Goal: Task Accomplishment & Management: Manage account settings

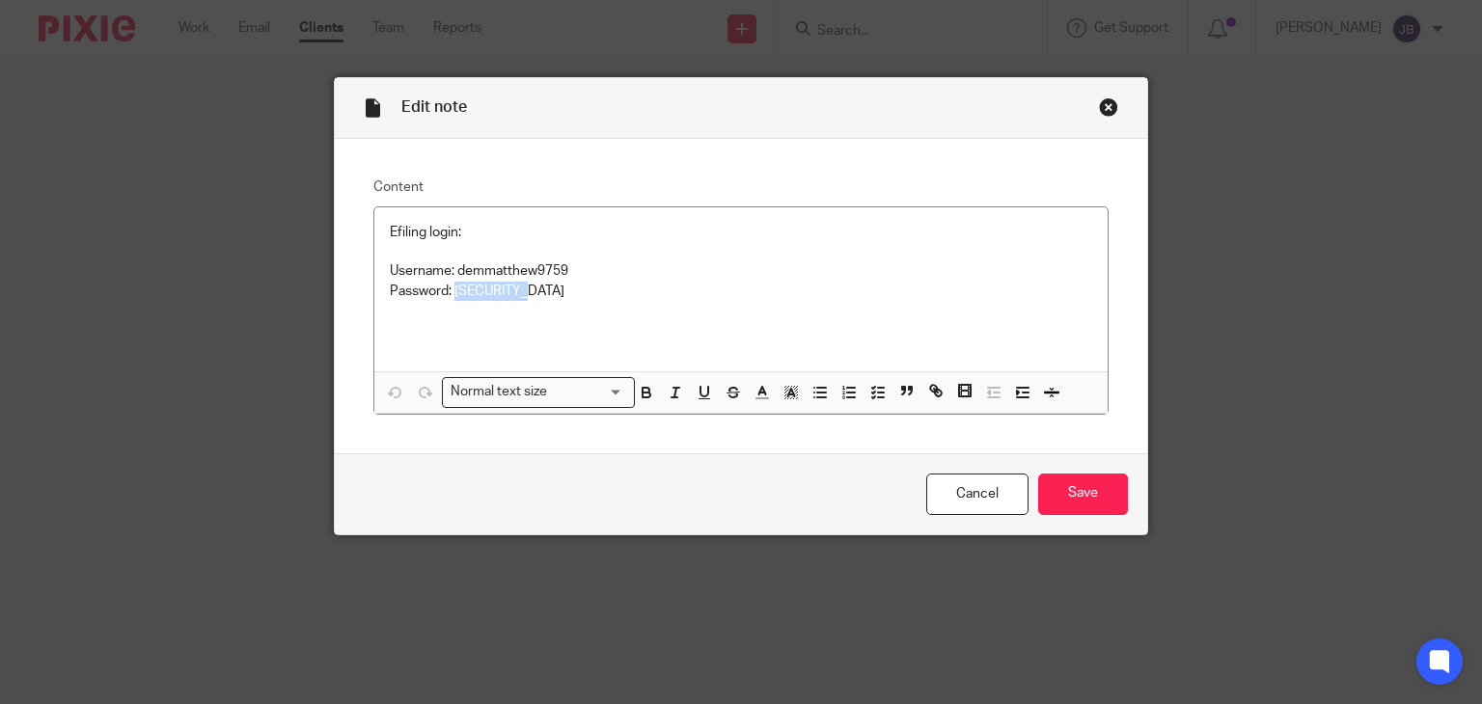
click at [1099, 109] on div "Close this dialog window" at bounding box center [1108, 106] width 19 height 19
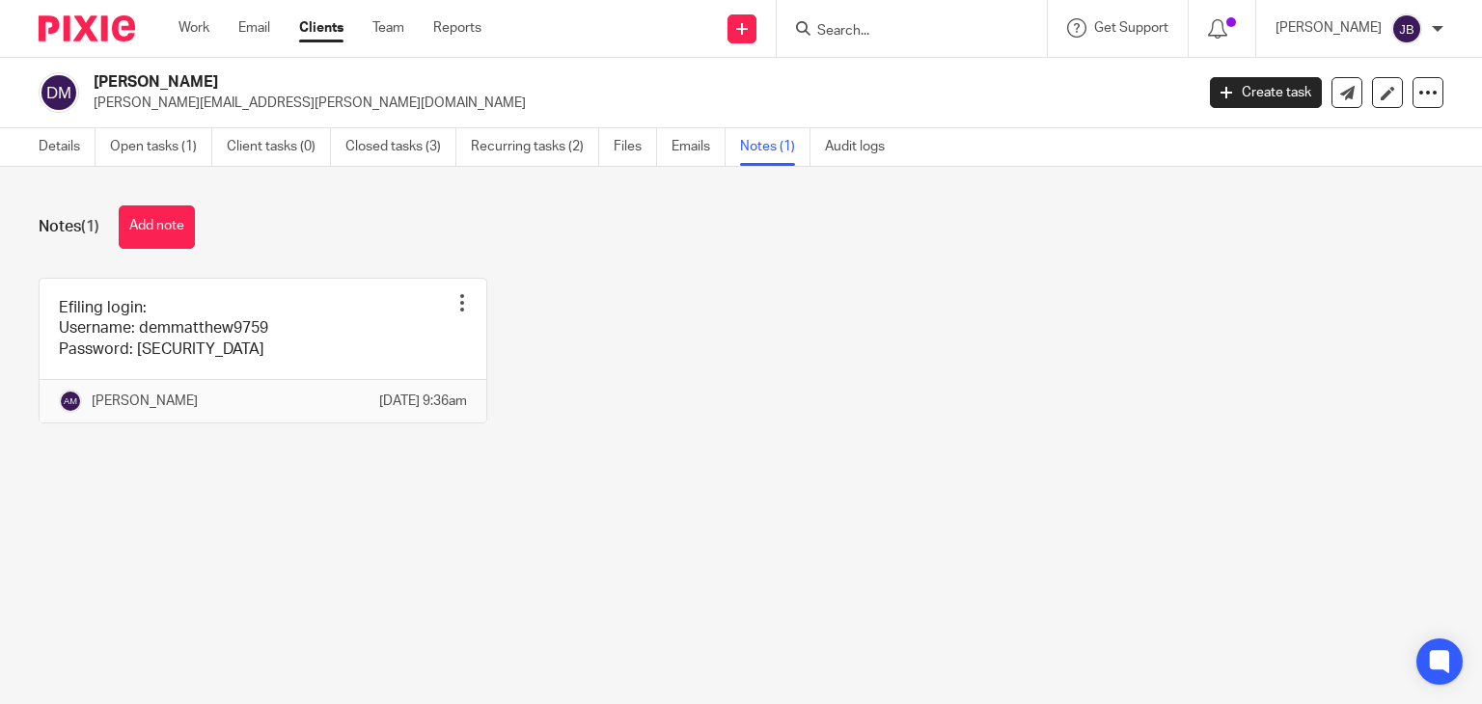
click at [915, 28] on input "Search" at bounding box center [902, 31] width 174 height 17
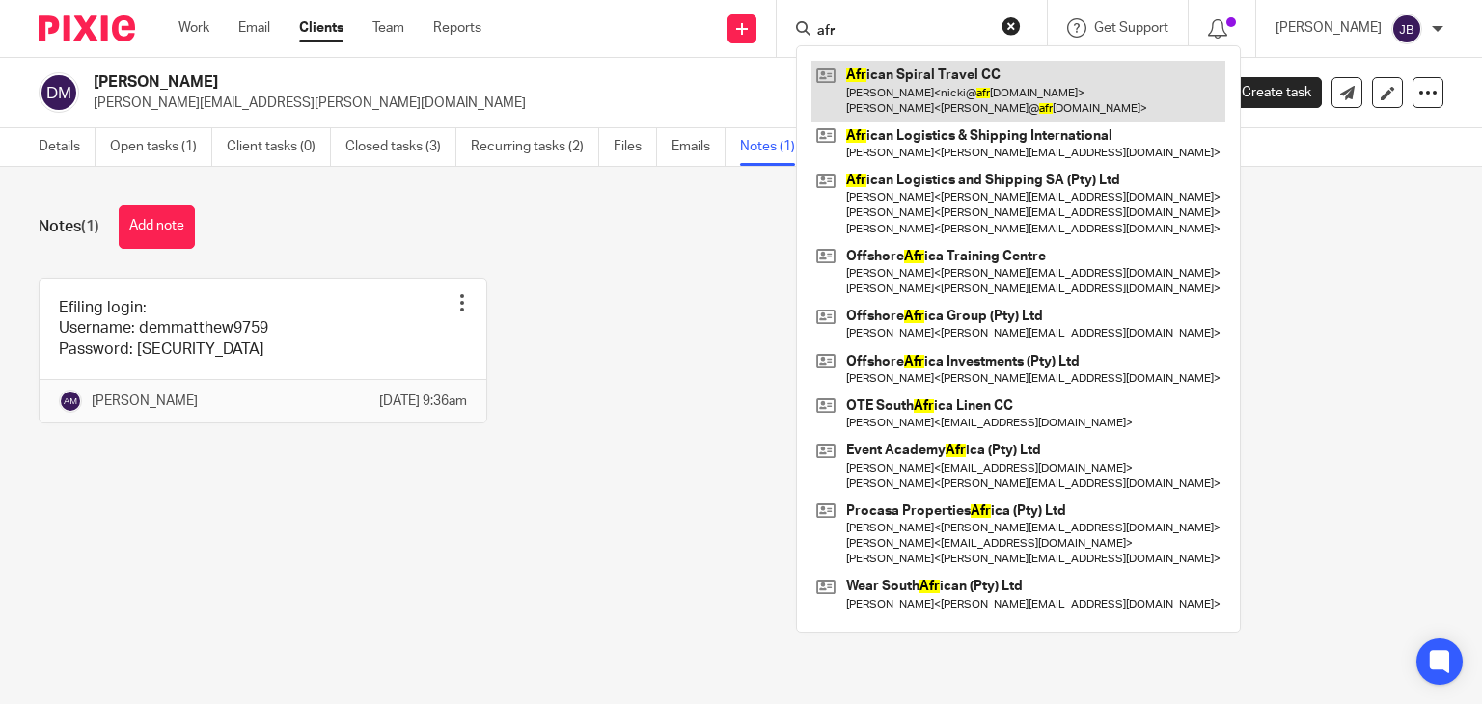
type input "afr"
click at [915, 74] on link at bounding box center [1019, 91] width 414 height 60
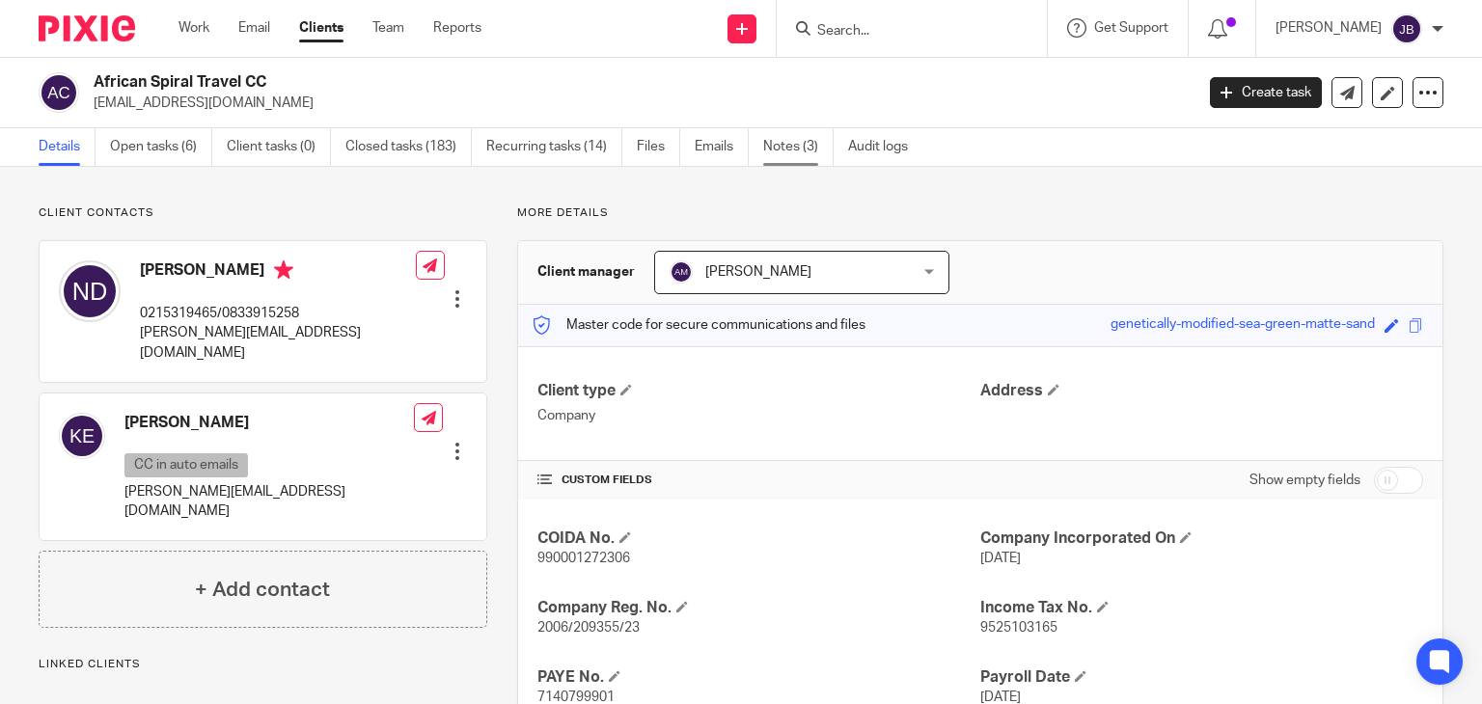
click at [783, 152] on link "Notes (3)" at bounding box center [798, 147] width 70 height 38
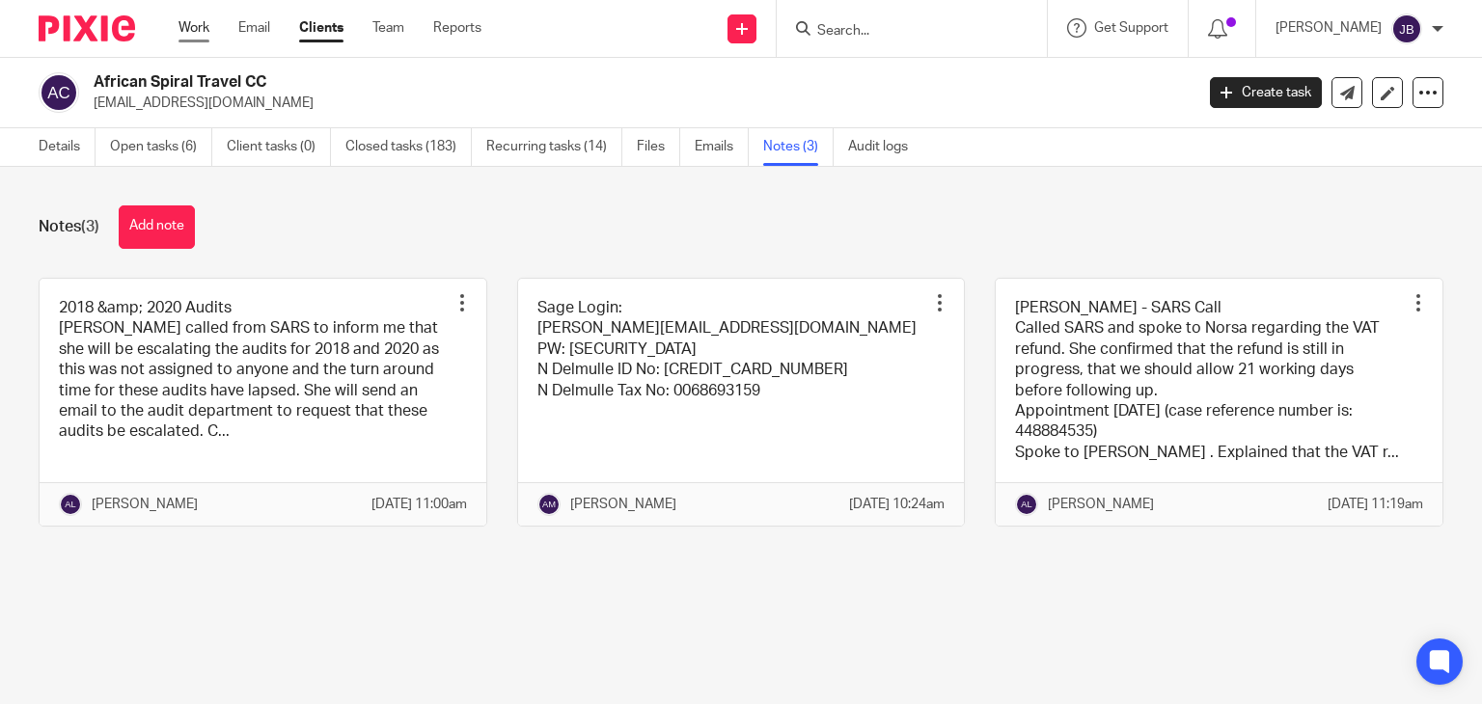
click at [191, 35] on link "Work" at bounding box center [194, 27] width 31 height 19
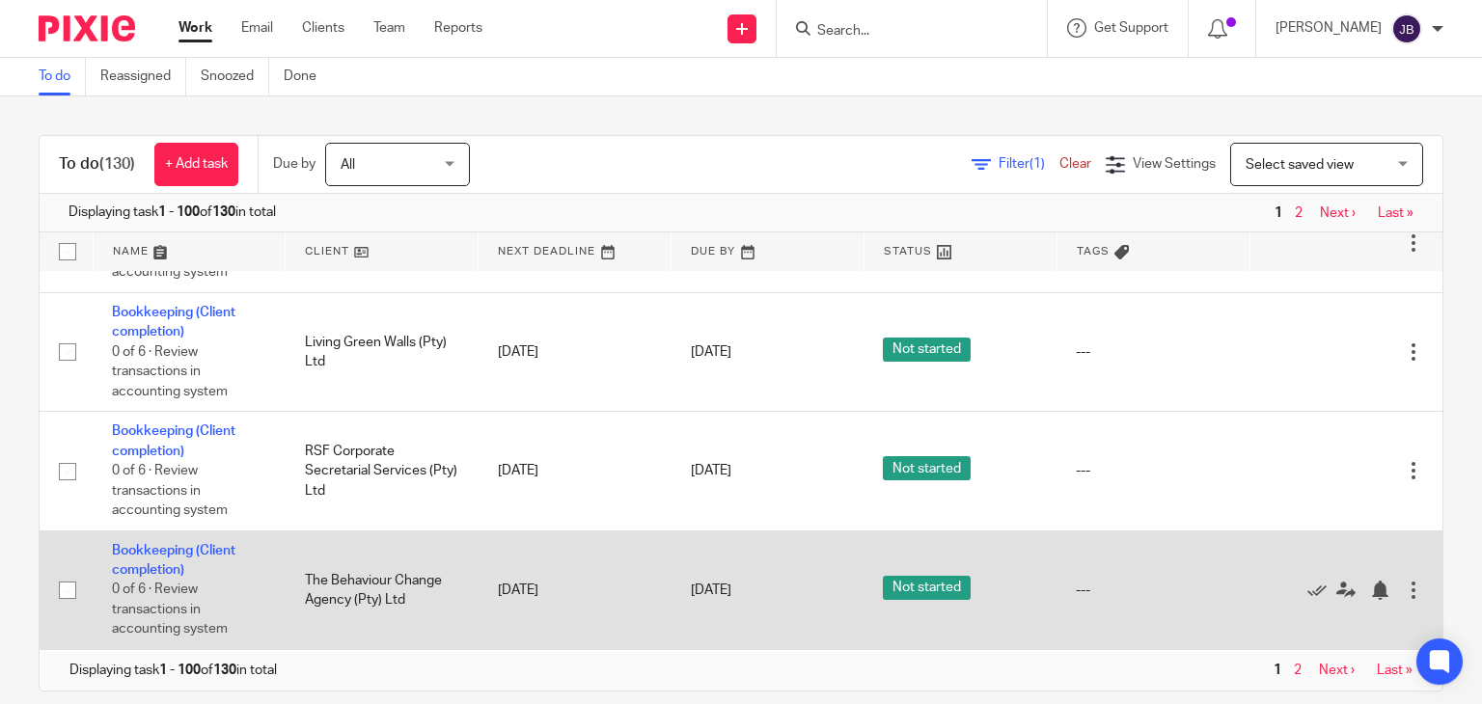
scroll to position [10079, 0]
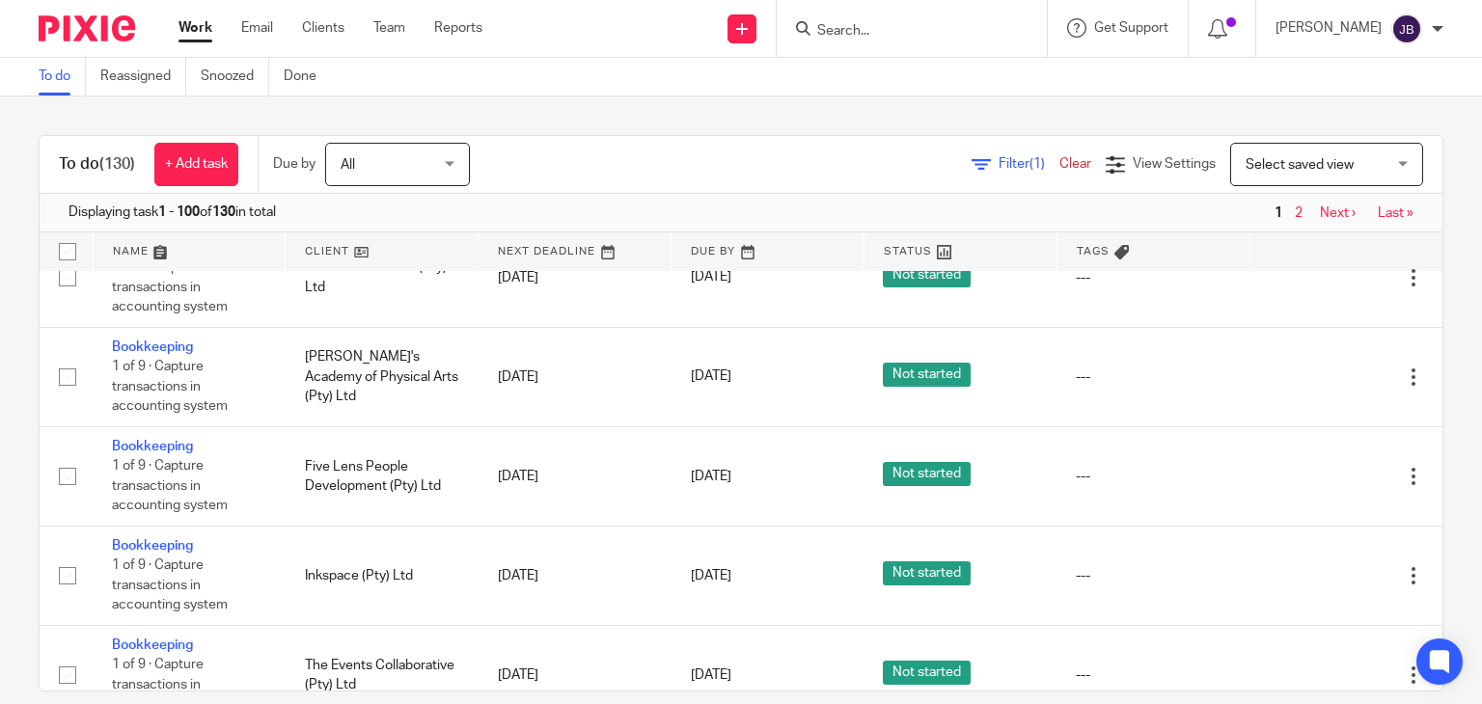
click at [1320, 209] on link "Next ›" at bounding box center [1338, 214] width 36 height 14
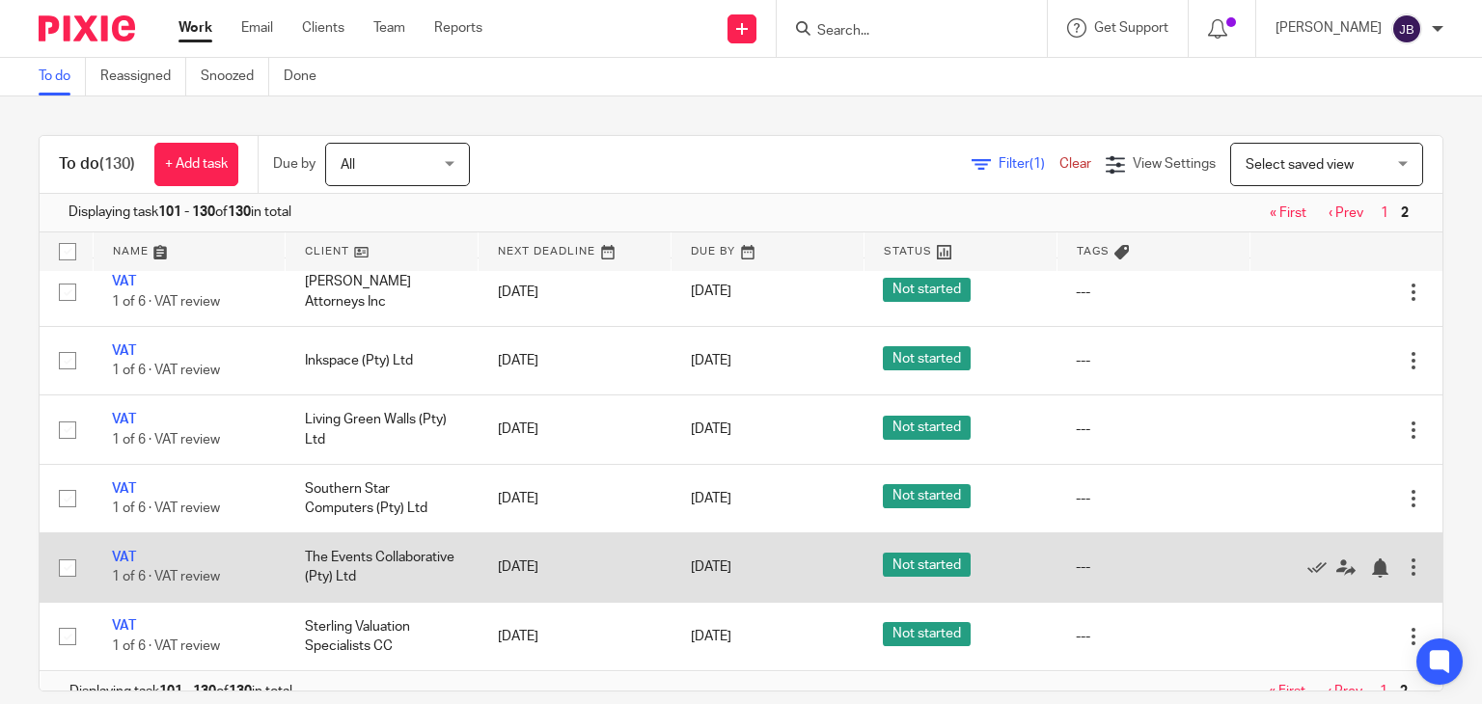
scroll to position [2362, 0]
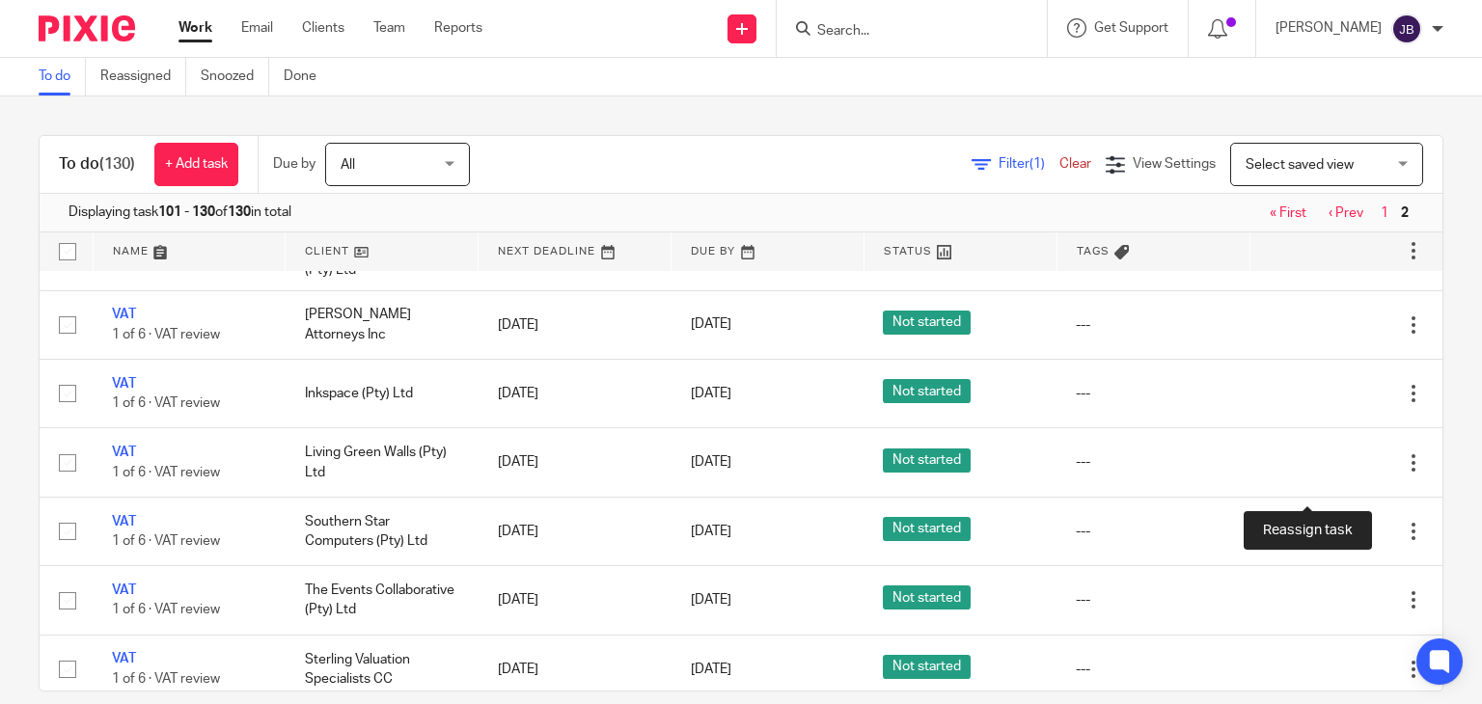
click at [1337, 172] on icon at bounding box center [1346, 161] width 19 height 19
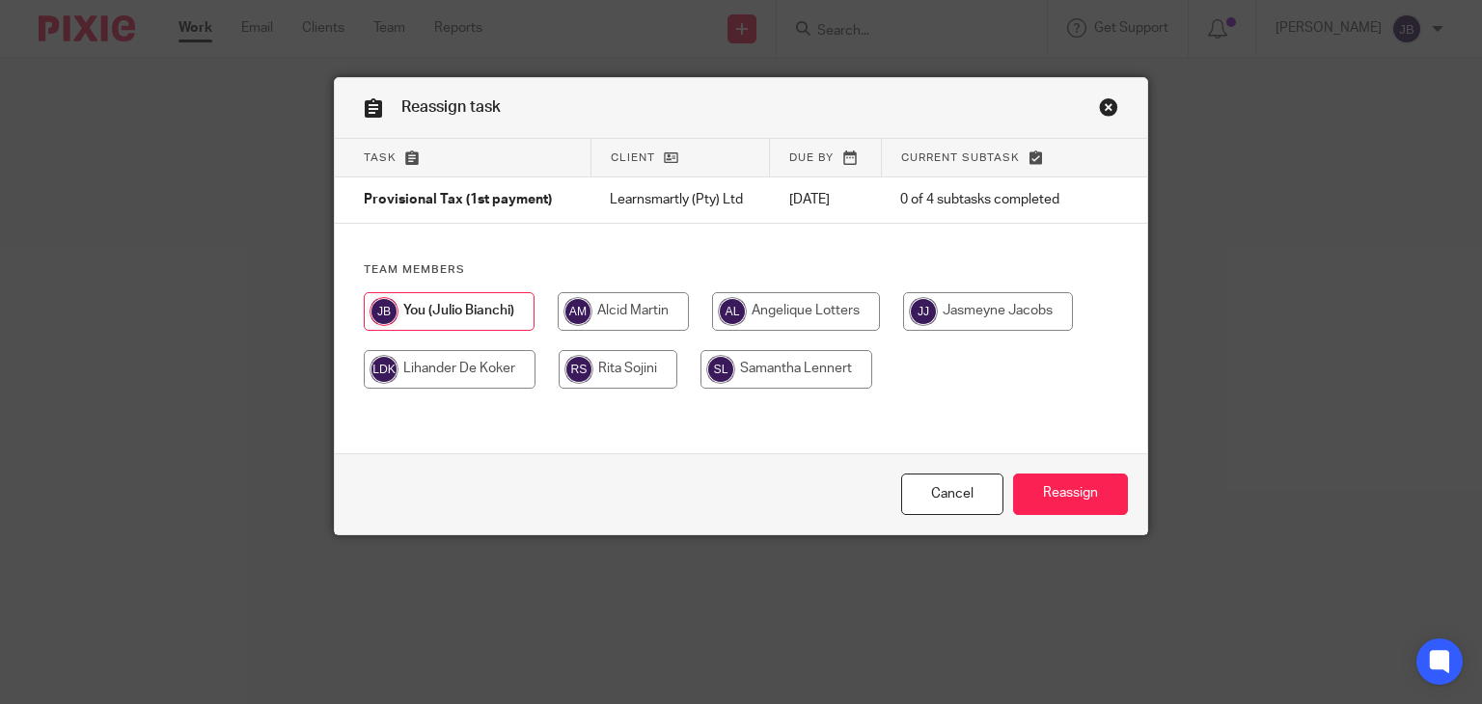
click at [598, 309] on input "radio" at bounding box center [623, 311] width 131 height 39
radio input "true"
click at [1079, 499] on input "Reassign" at bounding box center [1070, 494] width 115 height 41
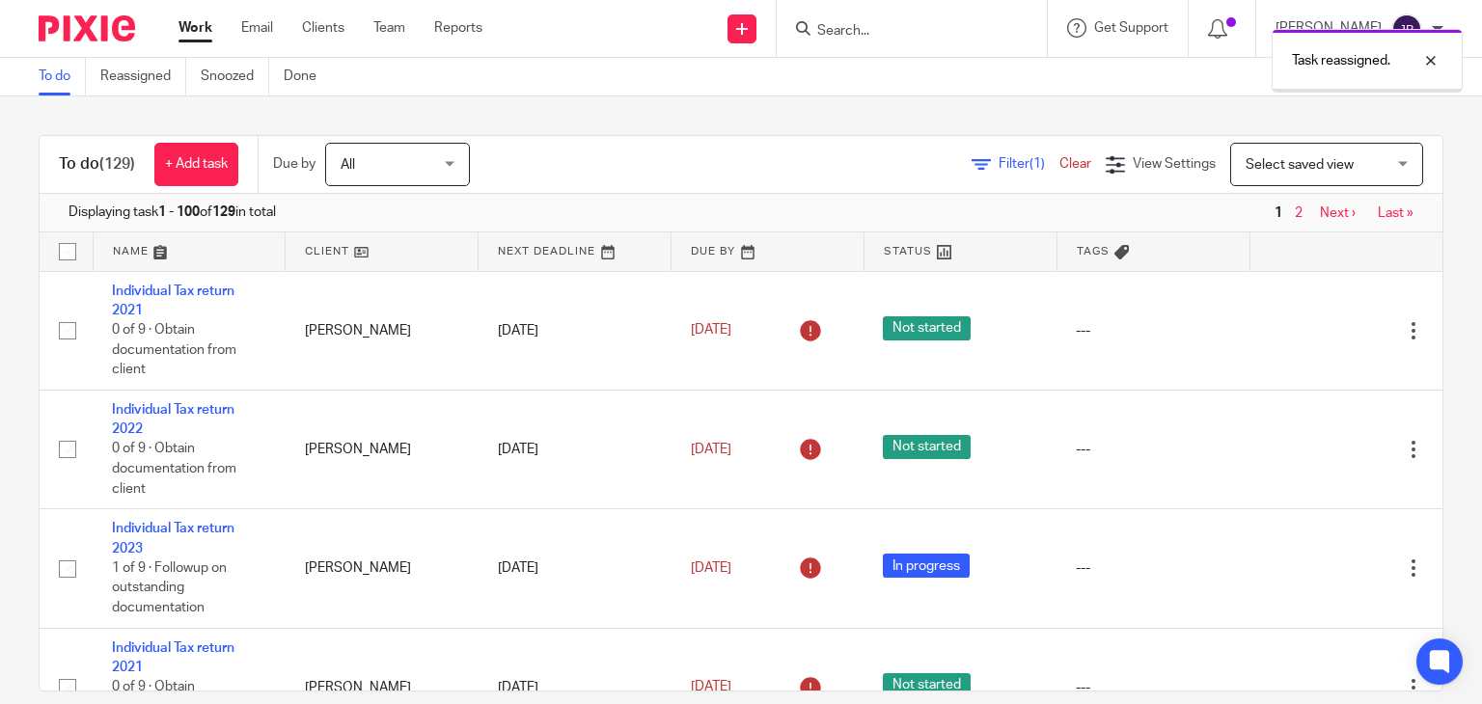
scroll to position [772, 0]
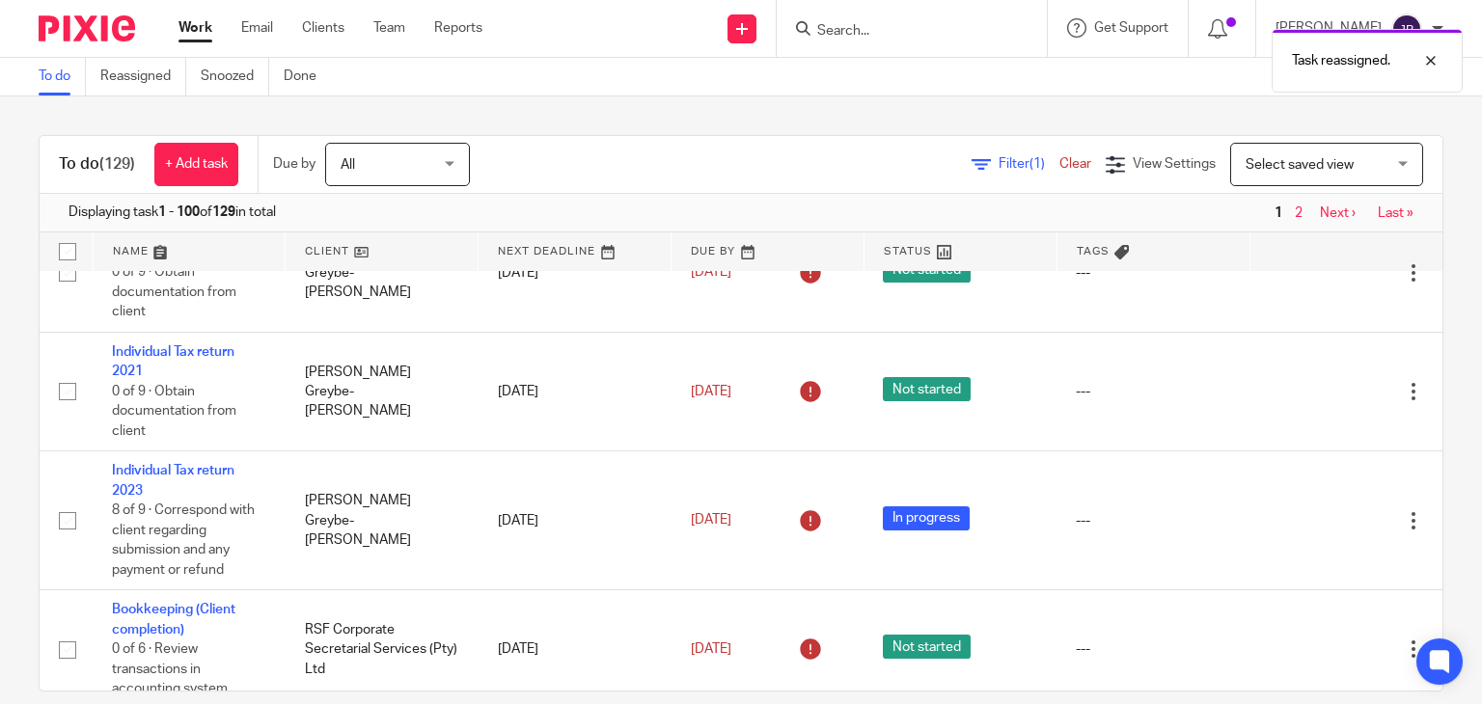
click at [1320, 215] on link "Next ›" at bounding box center [1338, 214] width 36 height 14
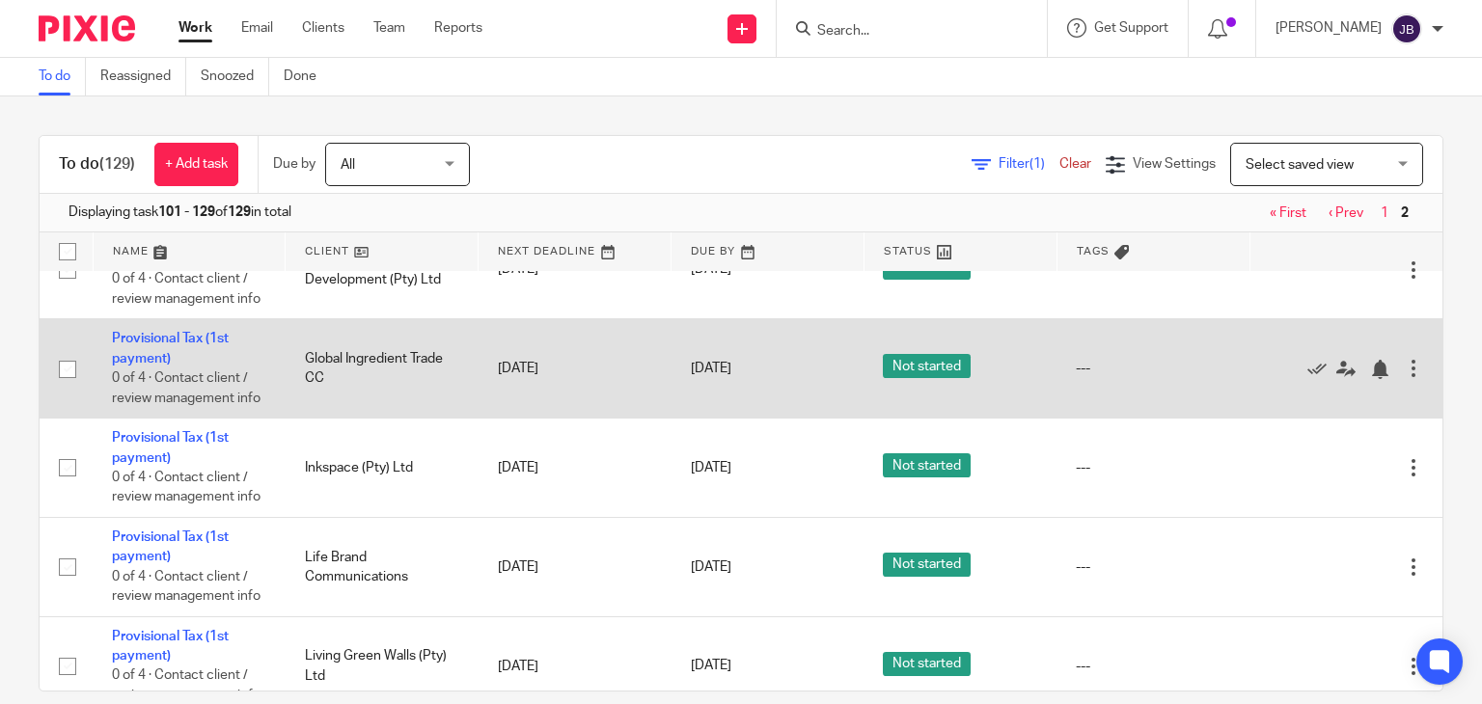
scroll to position [772, 0]
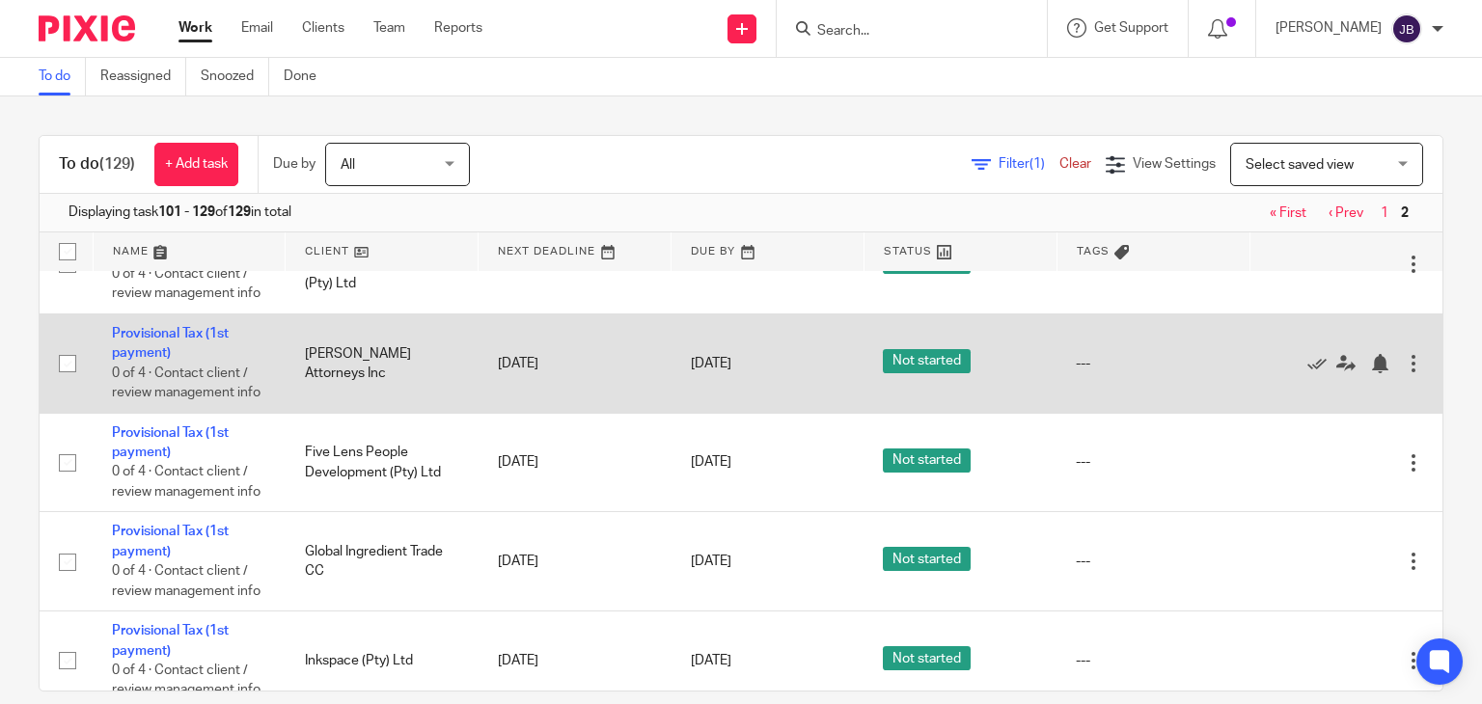
click at [1404, 373] on div at bounding box center [1413, 363] width 19 height 19
click at [68, 382] on input "checkbox" at bounding box center [67, 363] width 37 height 37
checkbox input "true"
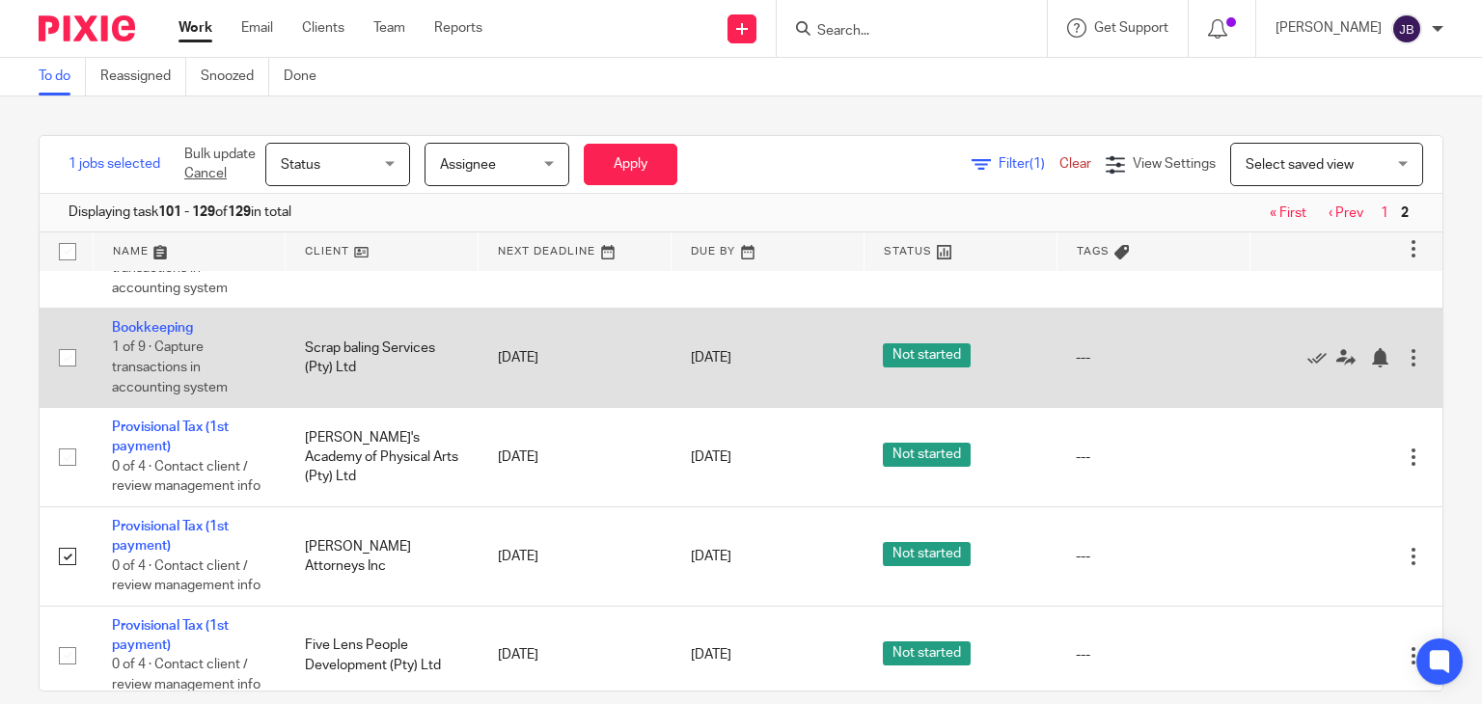
scroll to position [579, 0]
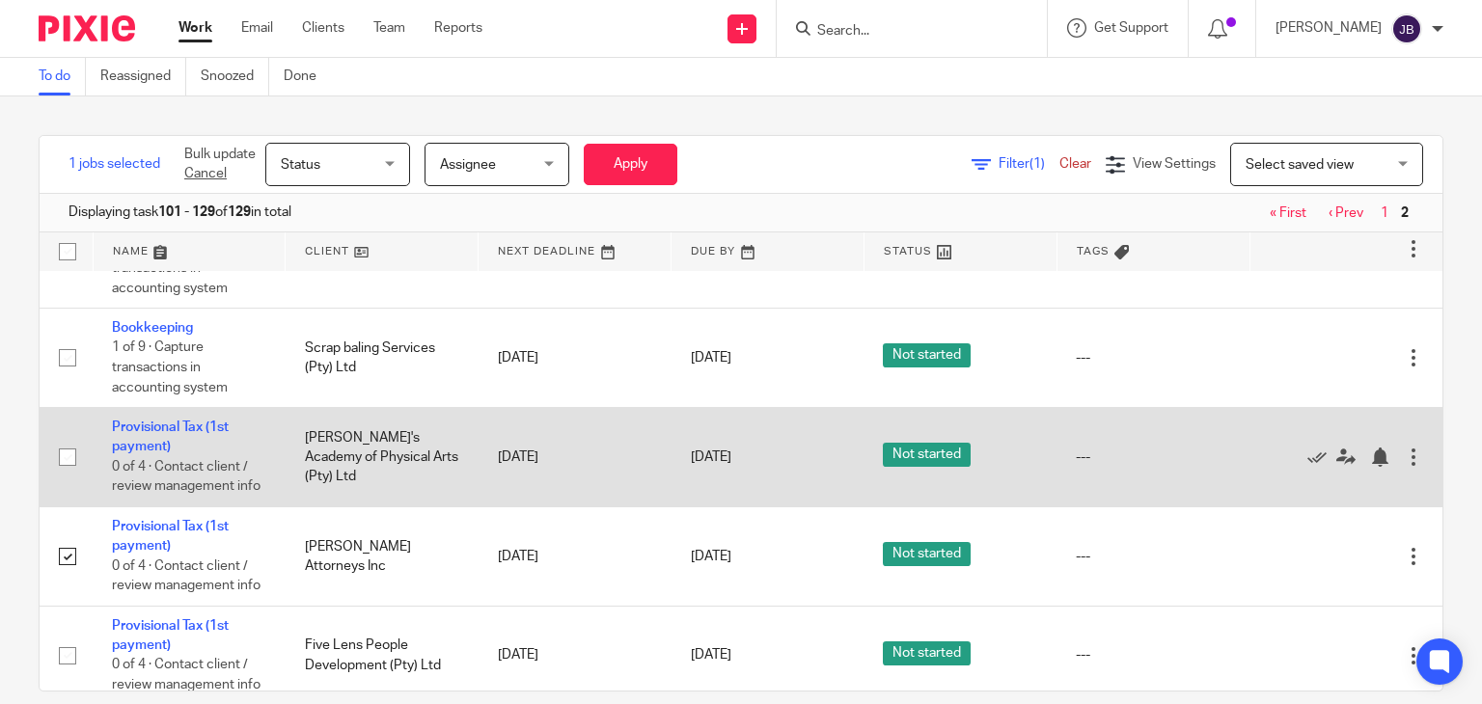
click at [63, 476] on input "checkbox" at bounding box center [67, 457] width 37 height 37
checkbox input "true"
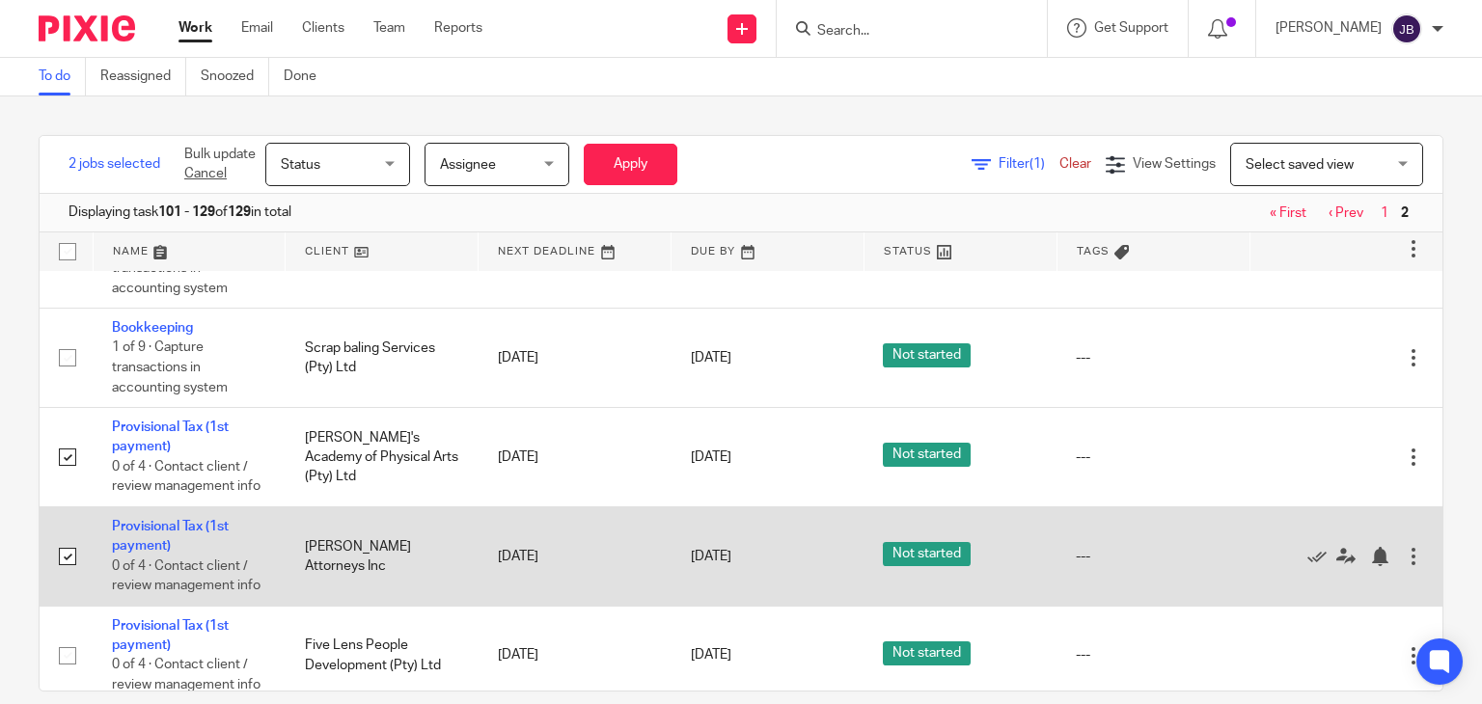
scroll to position [772, 0]
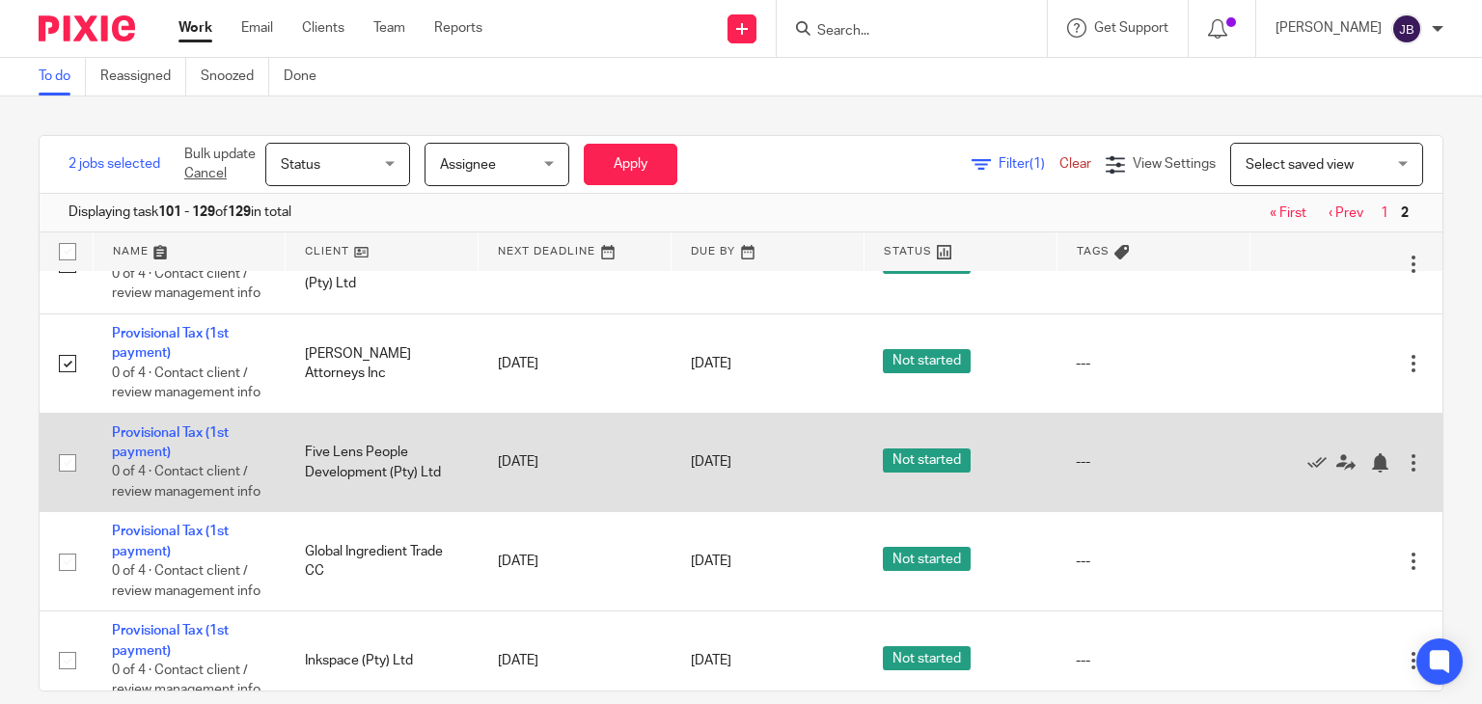
click at [64, 482] on input "checkbox" at bounding box center [67, 463] width 37 height 37
checkbox input "true"
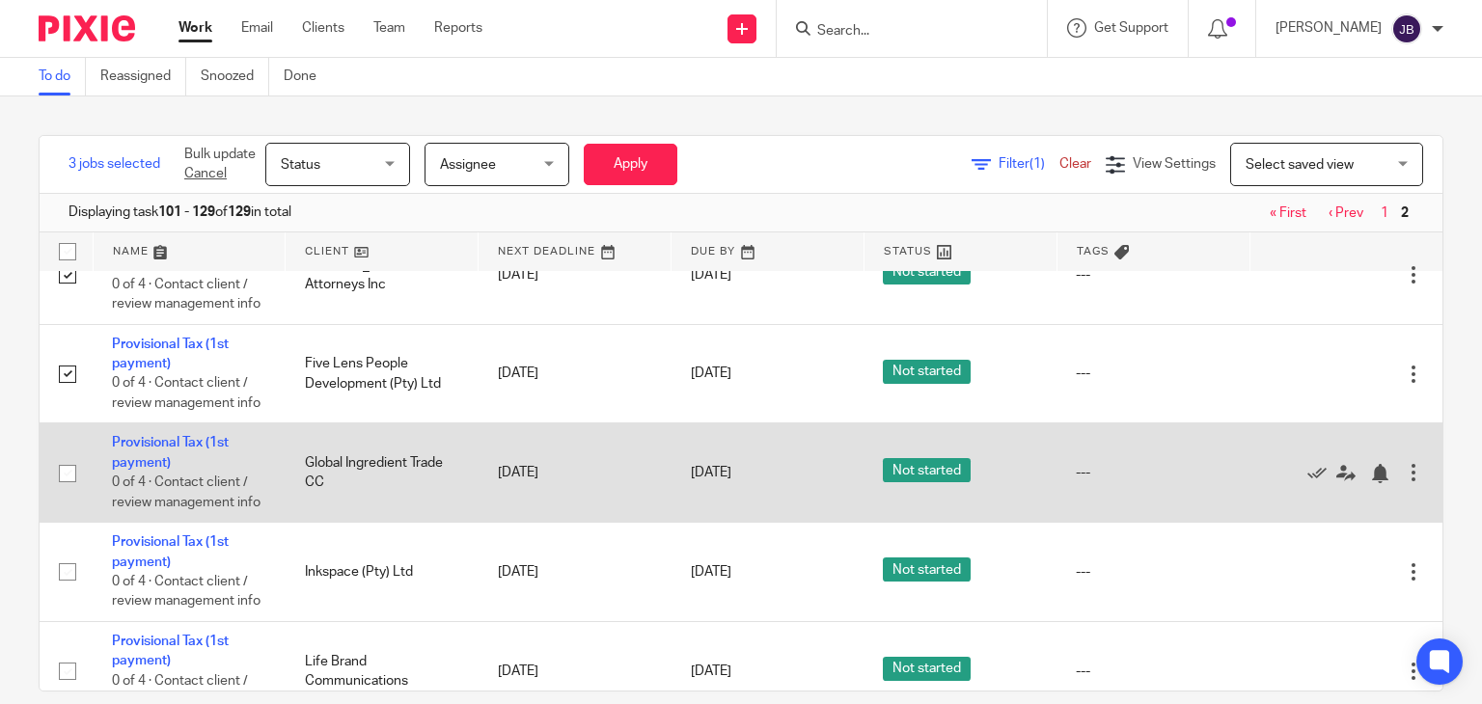
scroll to position [965, 0]
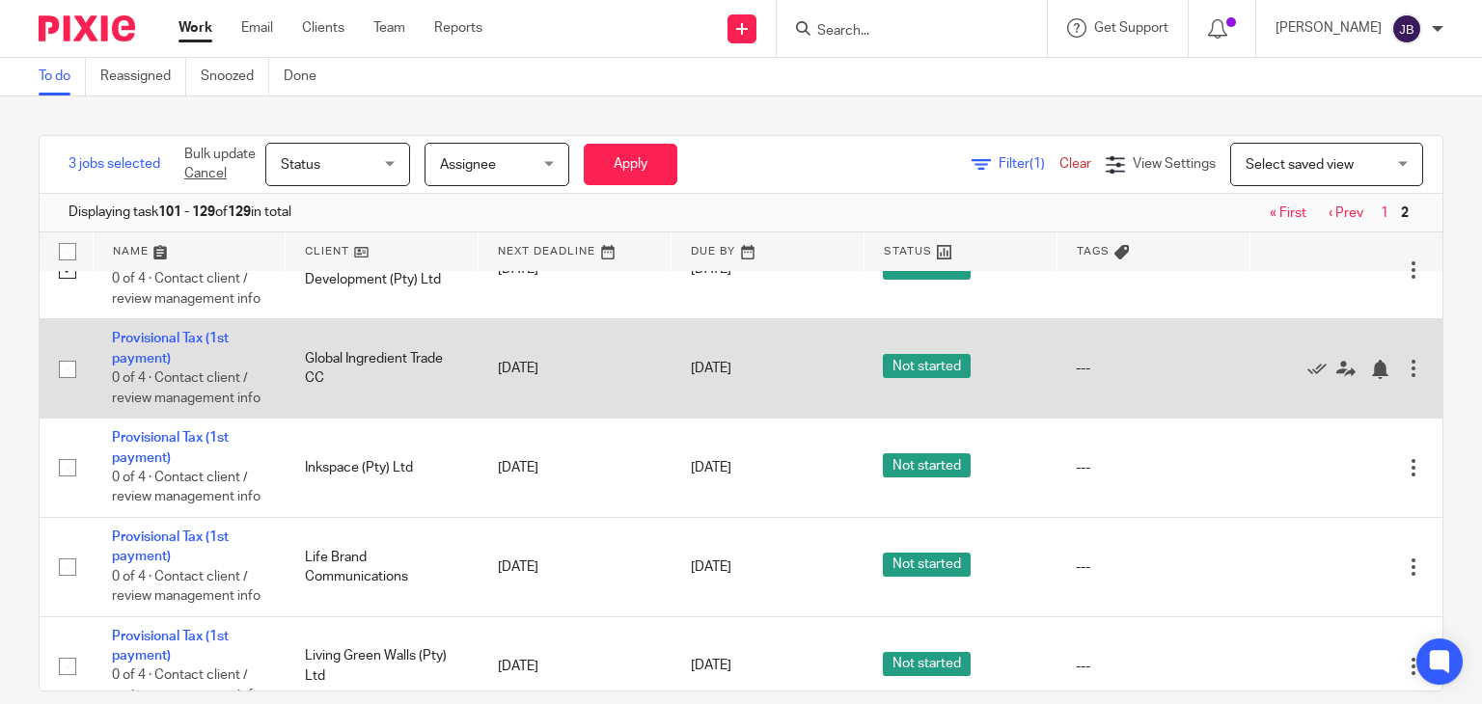
click at [66, 388] on input "checkbox" at bounding box center [67, 369] width 37 height 37
checkbox input "true"
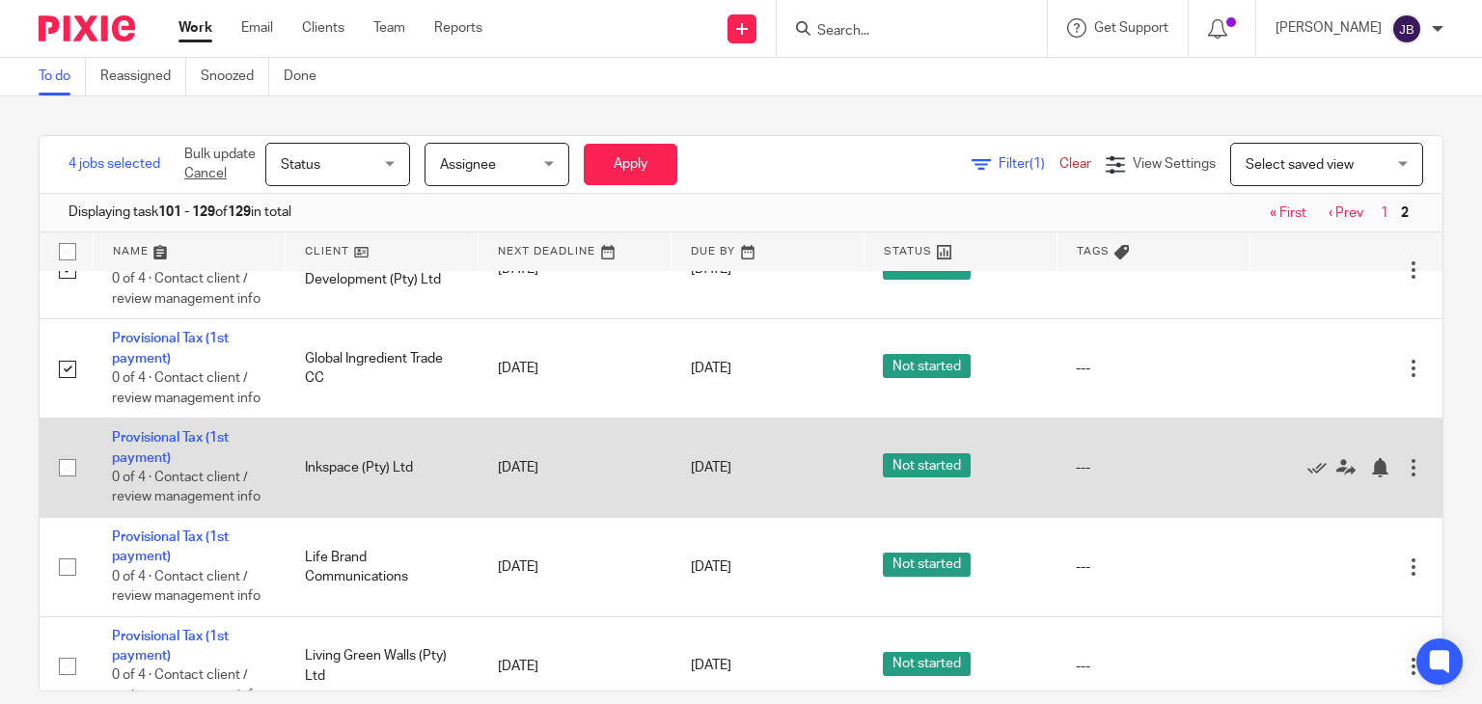
click at [71, 486] on input "checkbox" at bounding box center [67, 468] width 37 height 37
checkbox input "true"
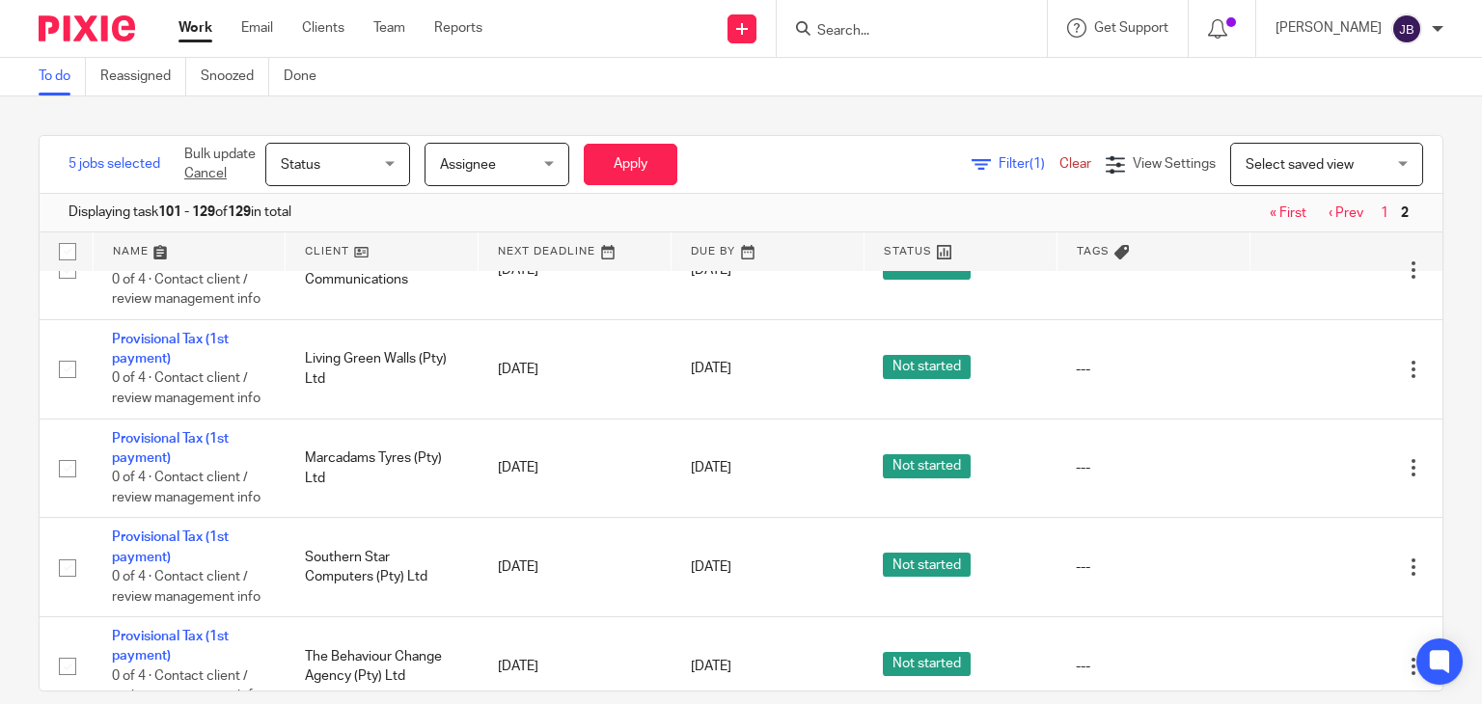
scroll to position [1158, 0]
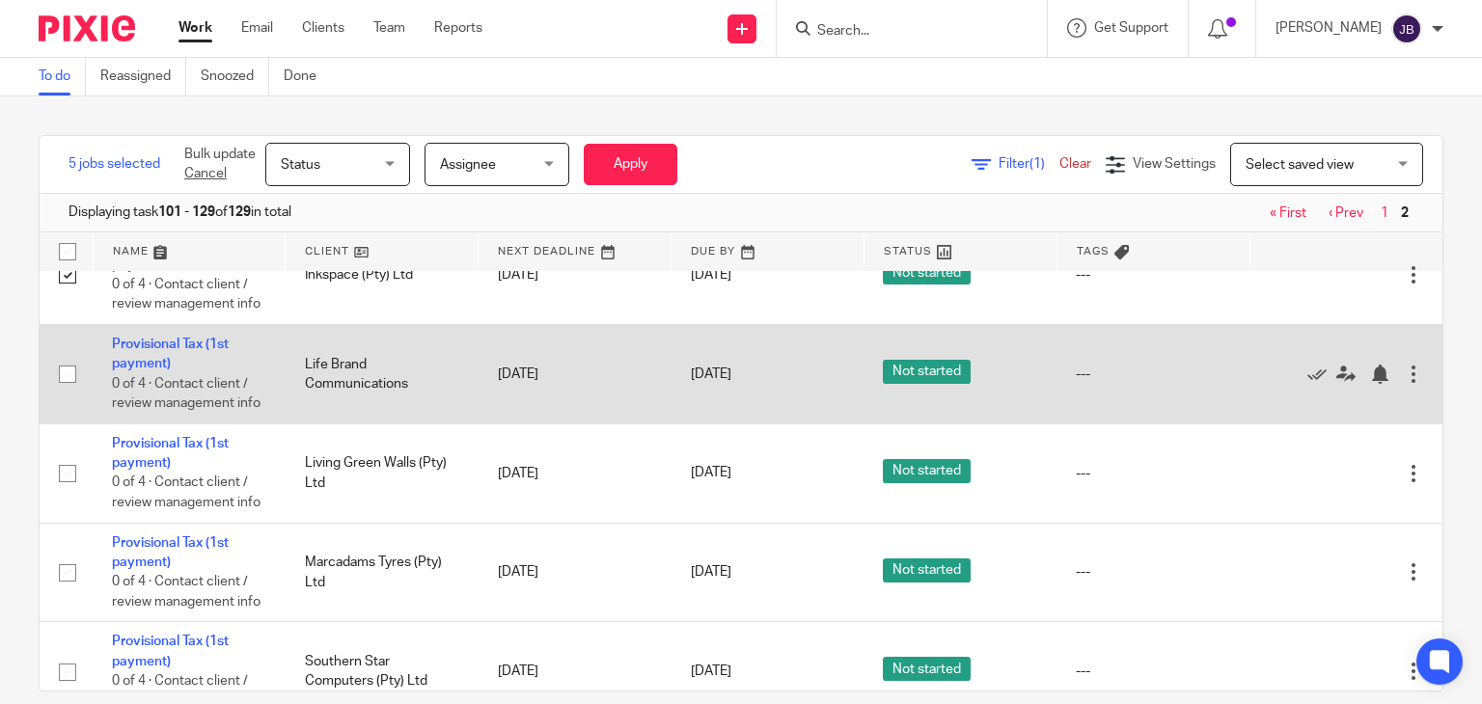
click at [66, 393] on input "checkbox" at bounding box center [67, 374] width 37 height 37
checkbox input "true"
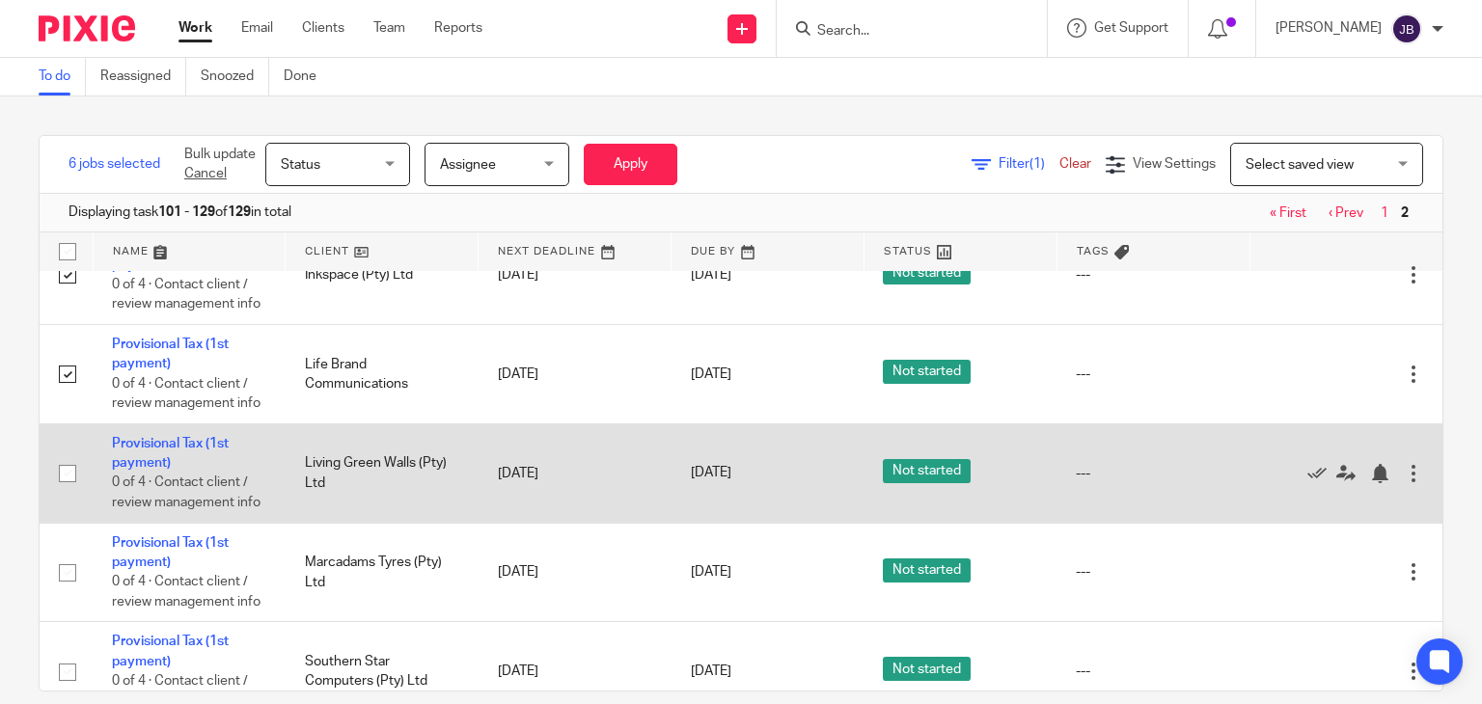
click at [66, 492] on input "checkbox" at bounding box center [67, 473] width 37 height 37
checkbox input "true"
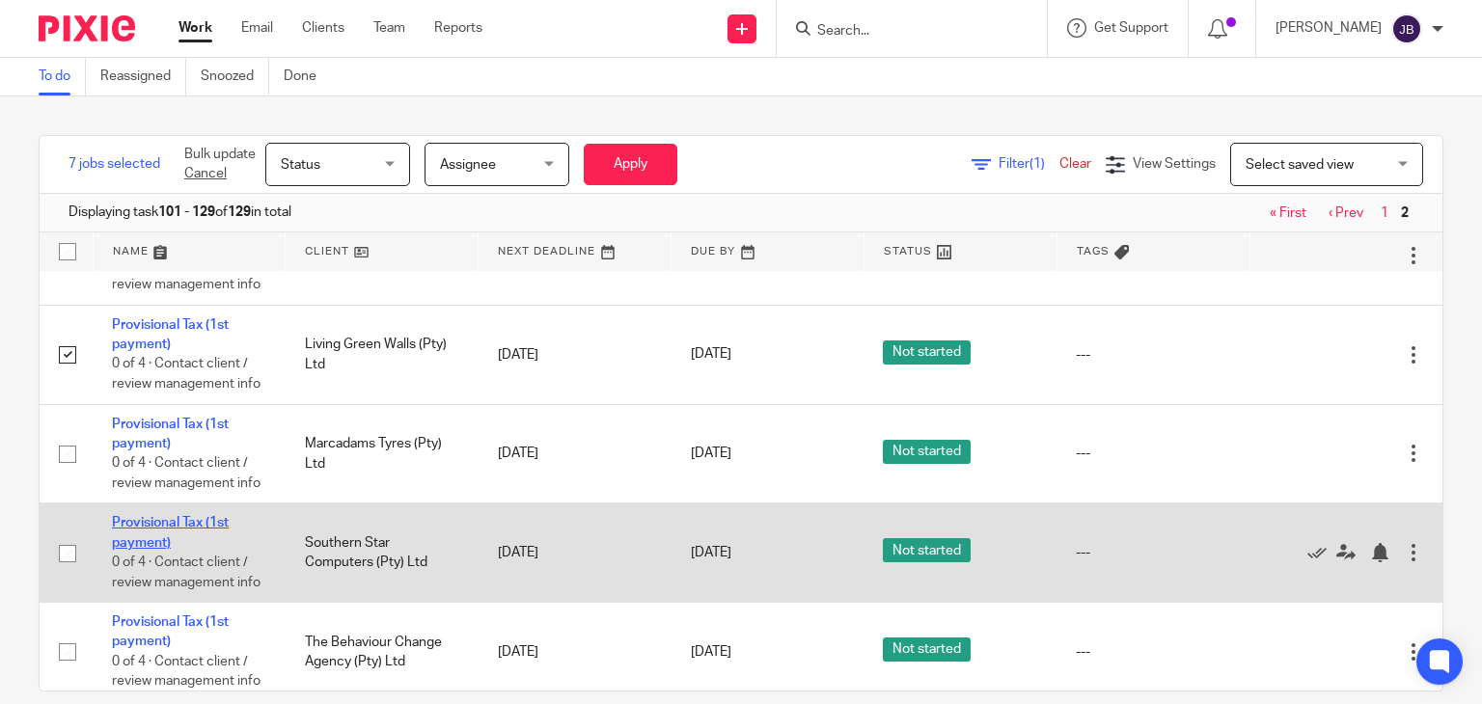
scroll to position [1447, 0]
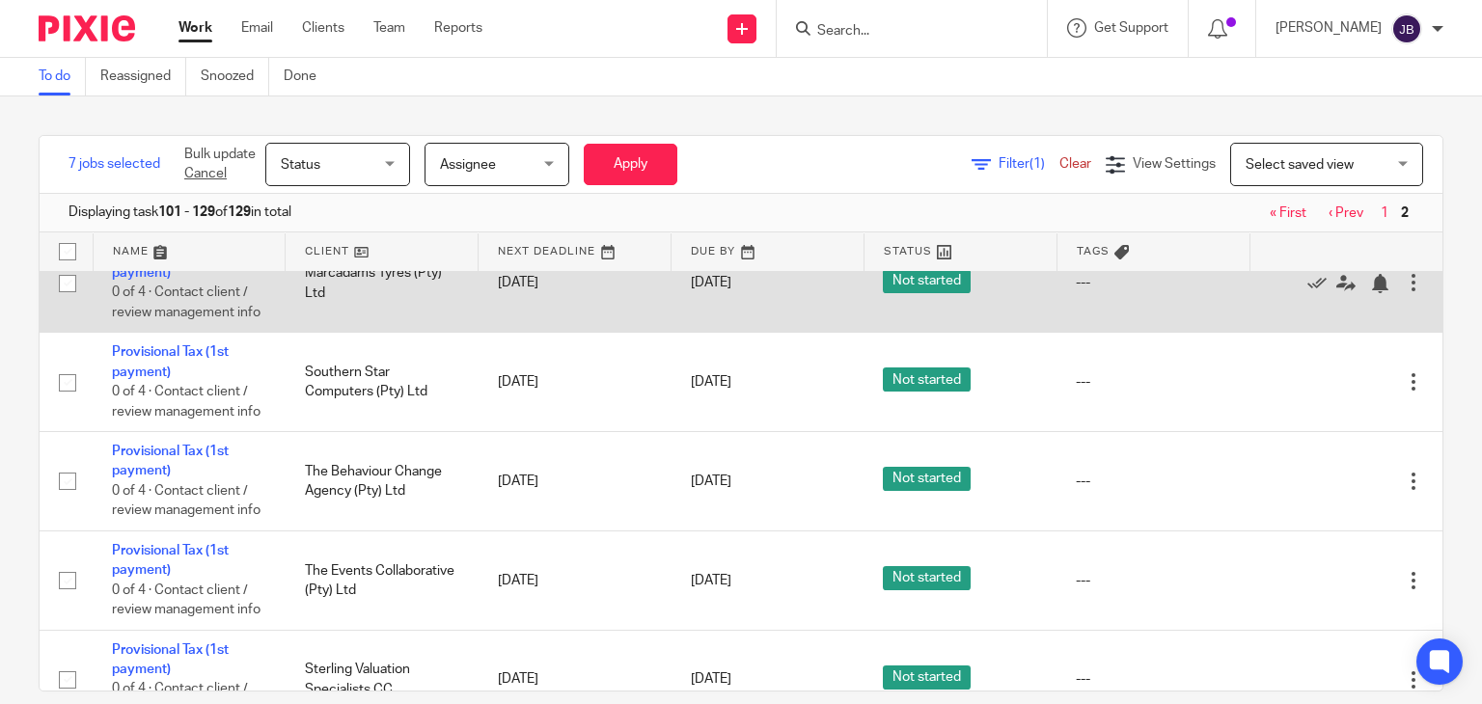
click at [69, 302] on input "checkbox" at bounding box center [67, 283] width 37 height 37
checkbox input "true"
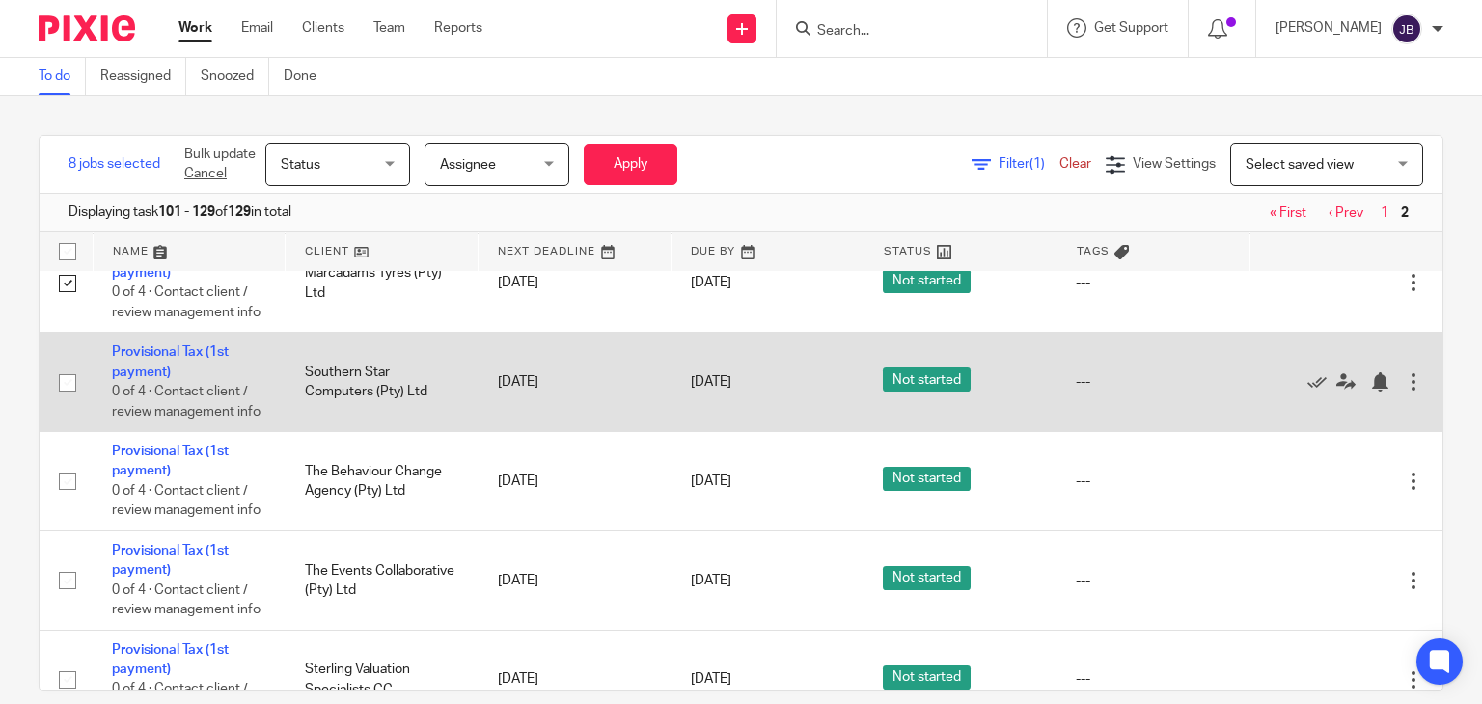
click at [65, 401] on input "checkbox" at bounding box center [67, 383] width 37 height 37
checkbox input "true"
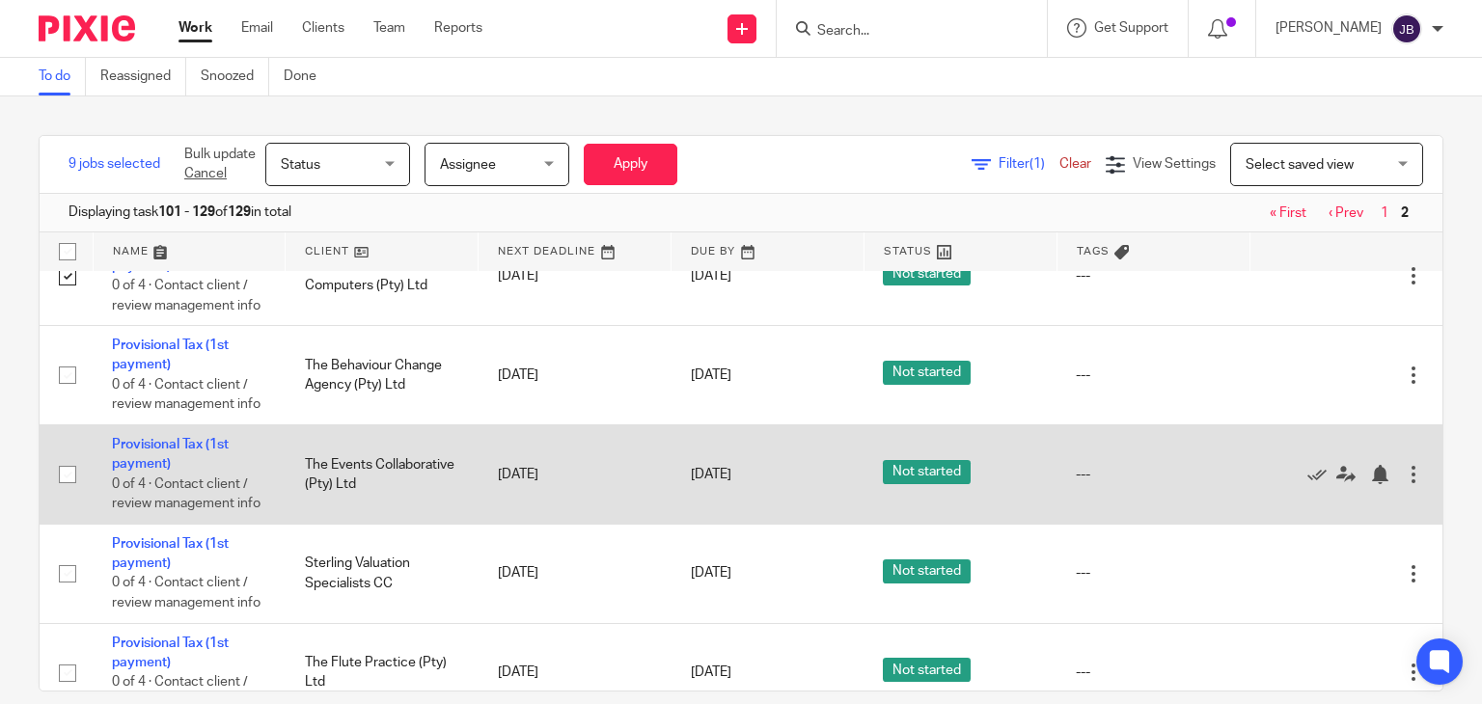
scroll to position [1737, 0]
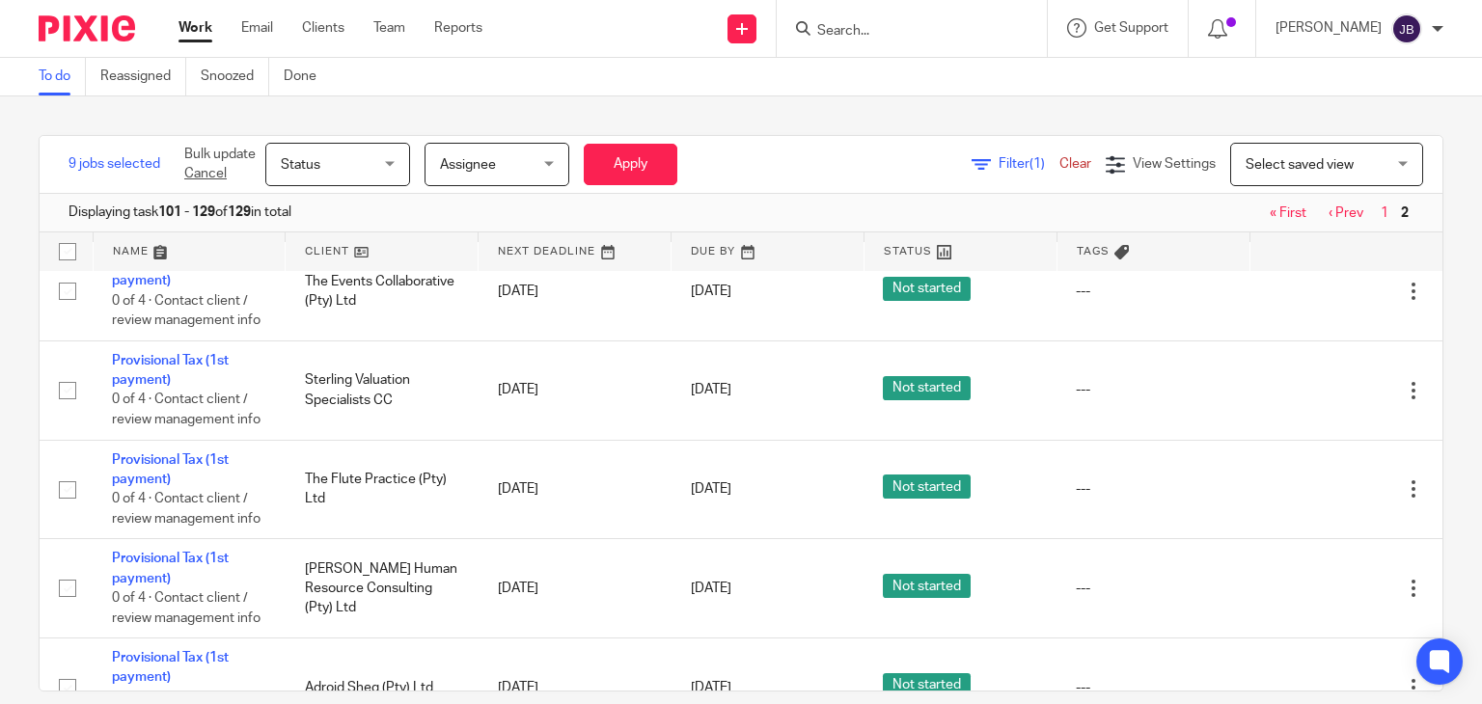
click at [71, 210] on input "checkbox" at bounding box center [67, 192] width 37 height 37
checkbox input "true"
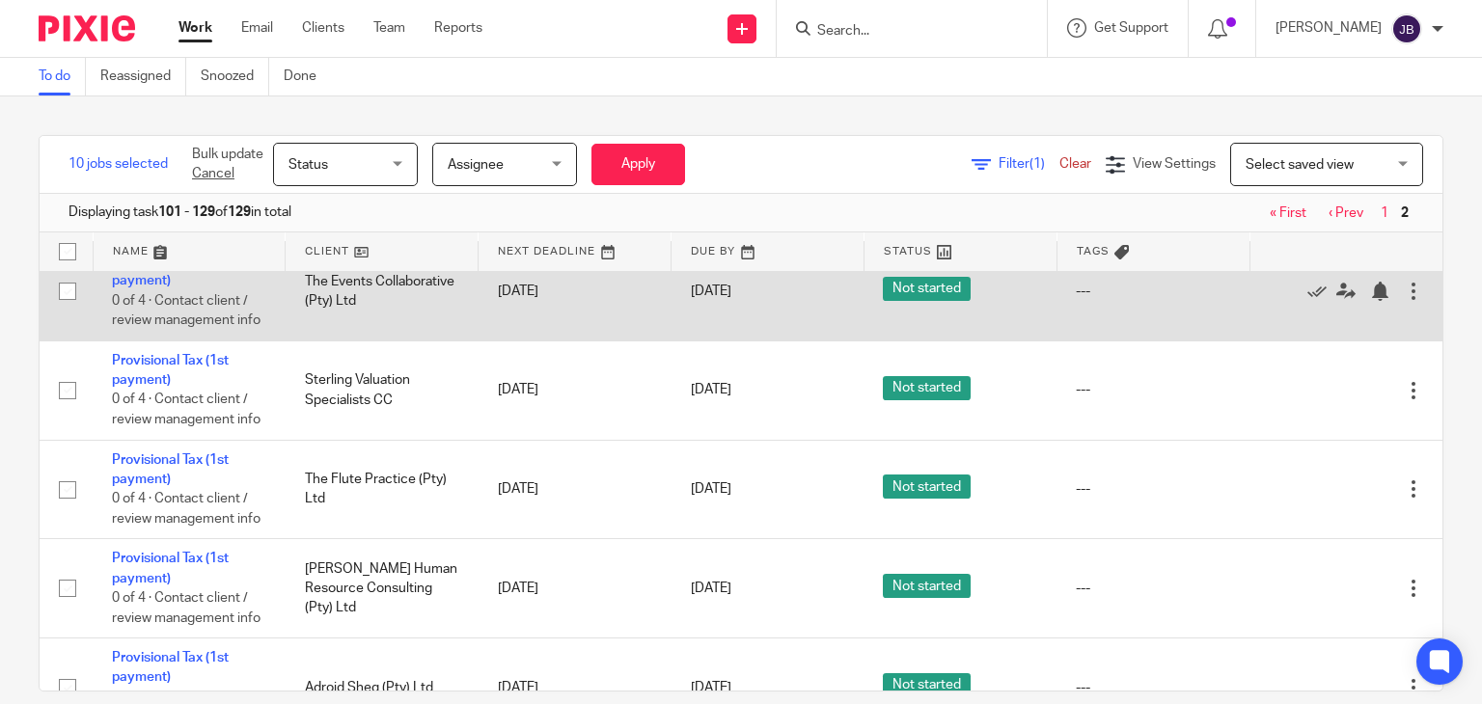
click at [76, 310] on input "checkbox" at bounding box center [67, 291] width 37 height 37
checkbox input "true"
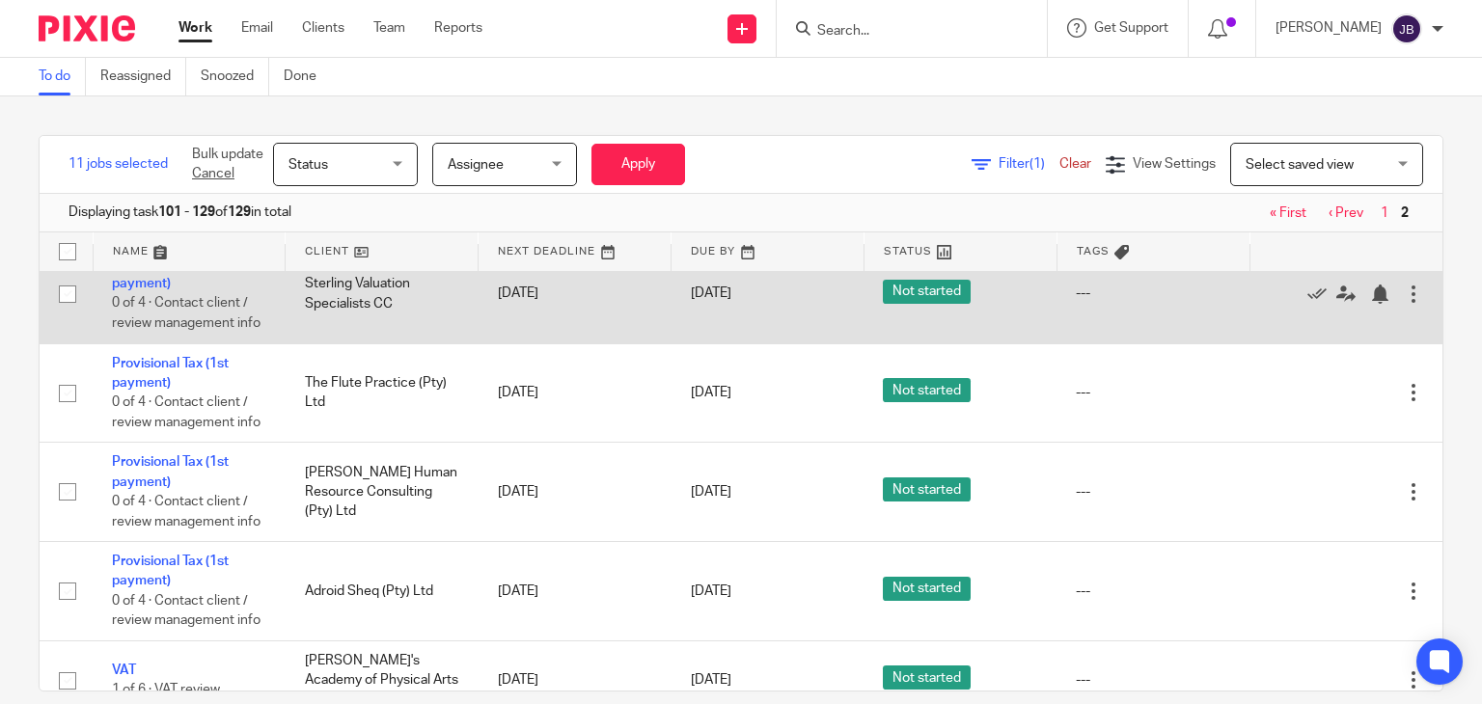
click at [69, 313] on input "checkbox" at bounding box center [67, 294] width 37 height 37
checkbox input "true"
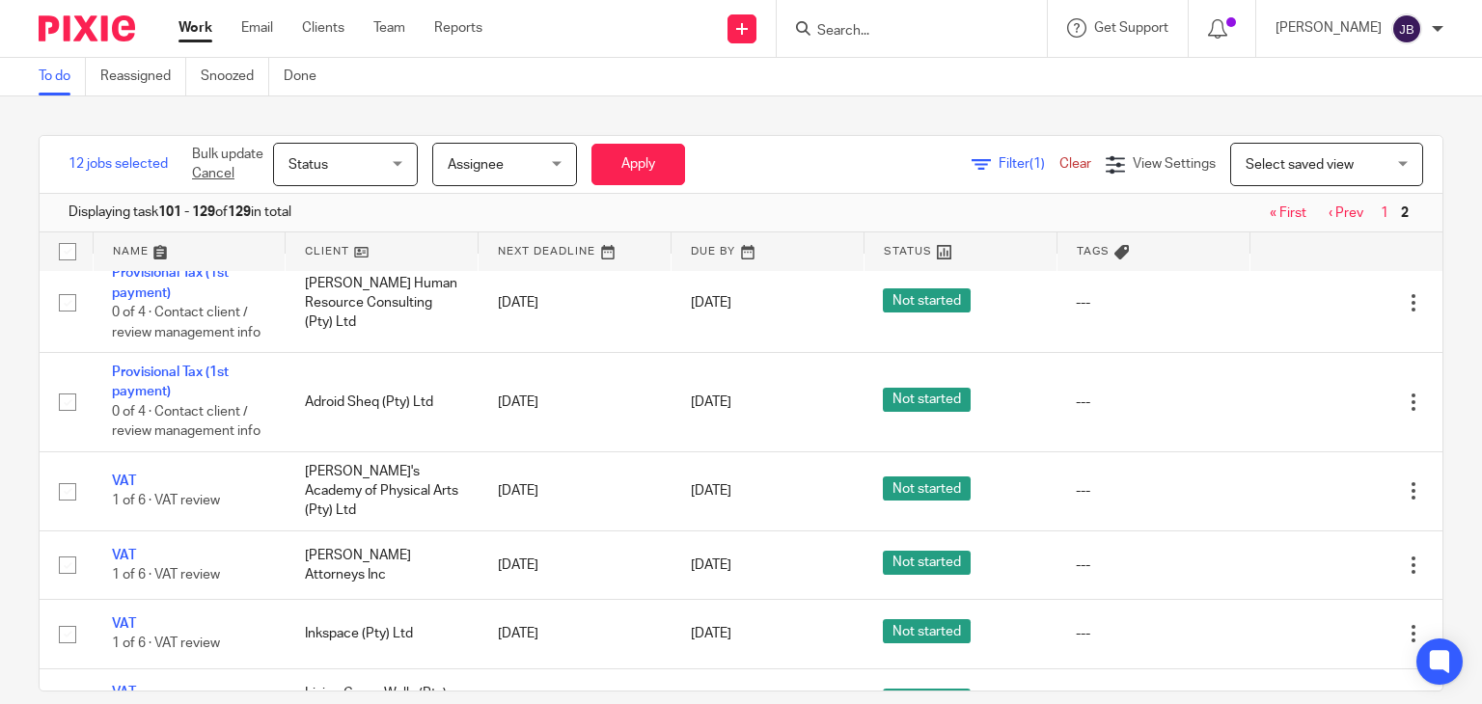
scroll to position [2026, 0]
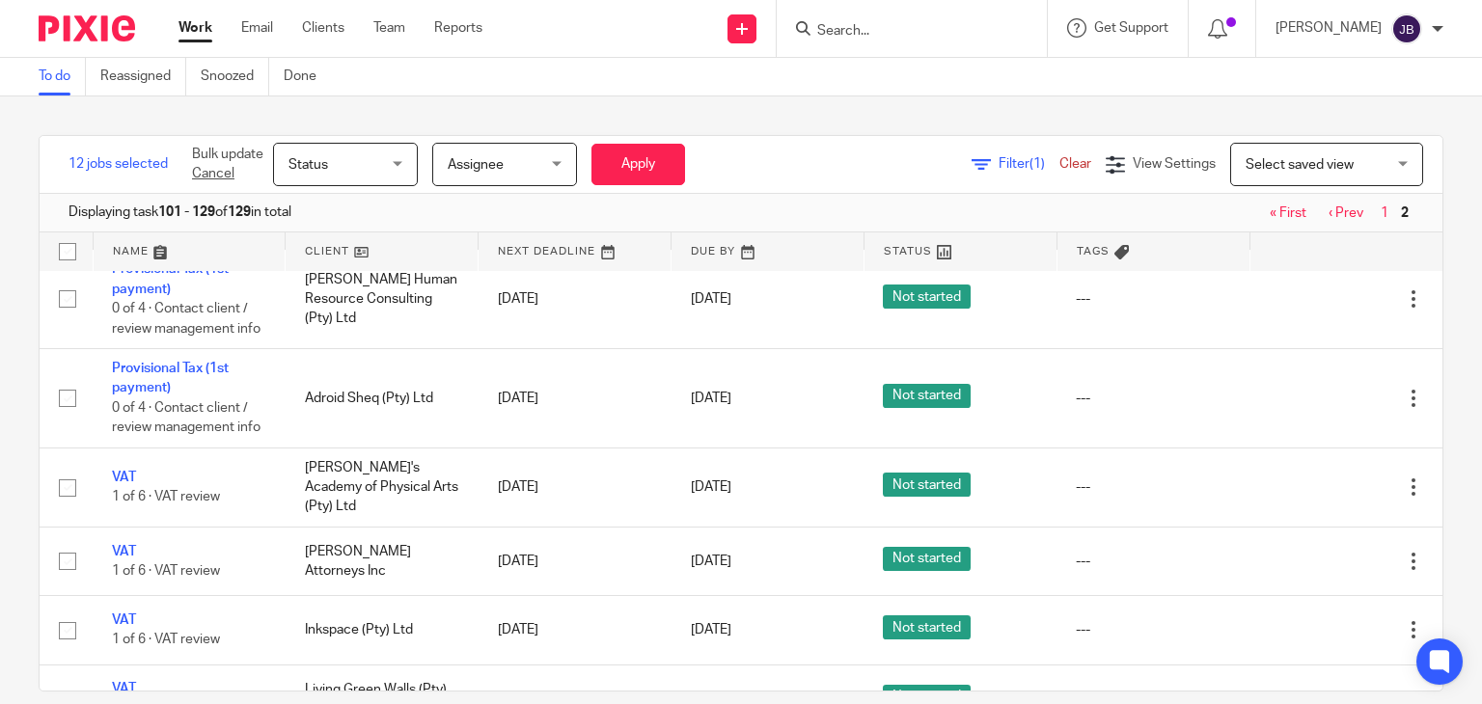
click at [68, 219] on input "checkbox" at bounding box center [67, 200] width 37 height 37
checkbox input "true"
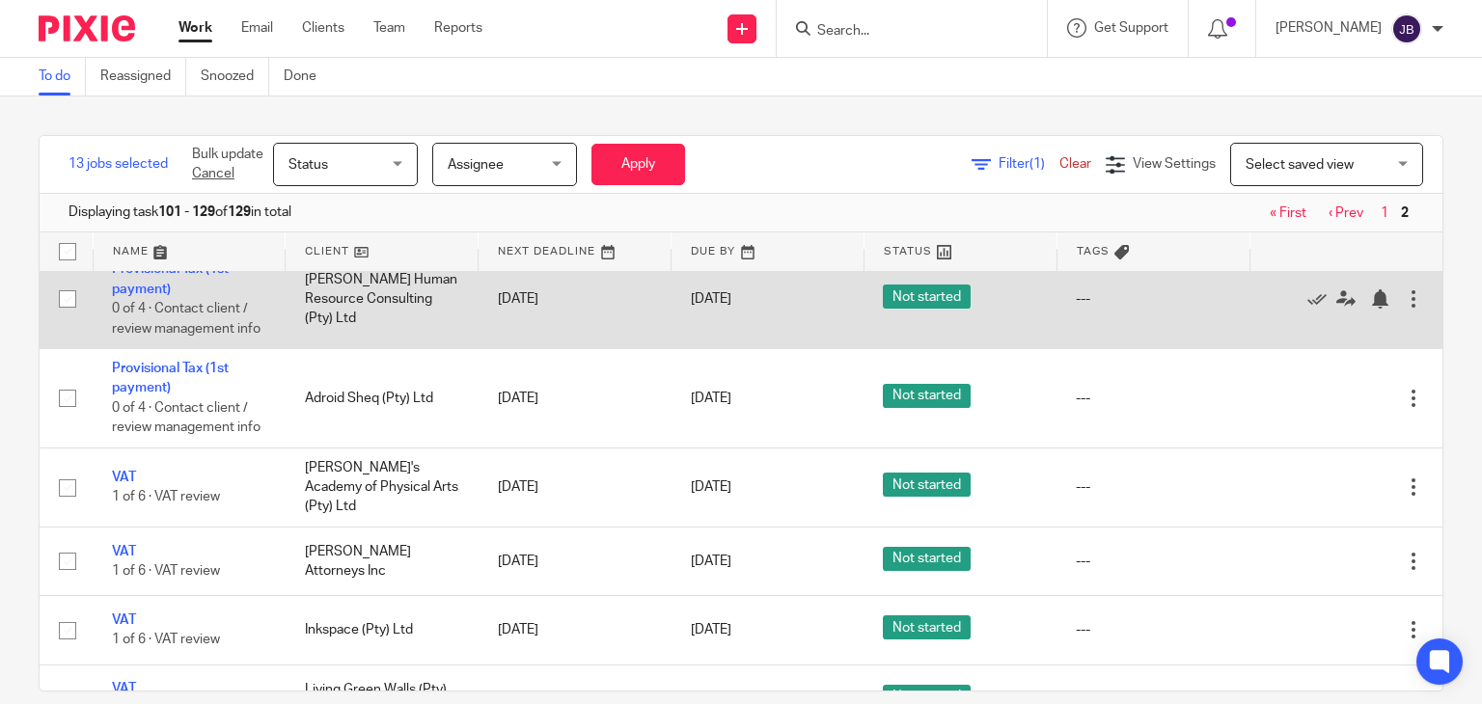
click at [69, 317] on input "checkbox" at bounding box center [67, 299] width 37 height 37
checkbox input "true"
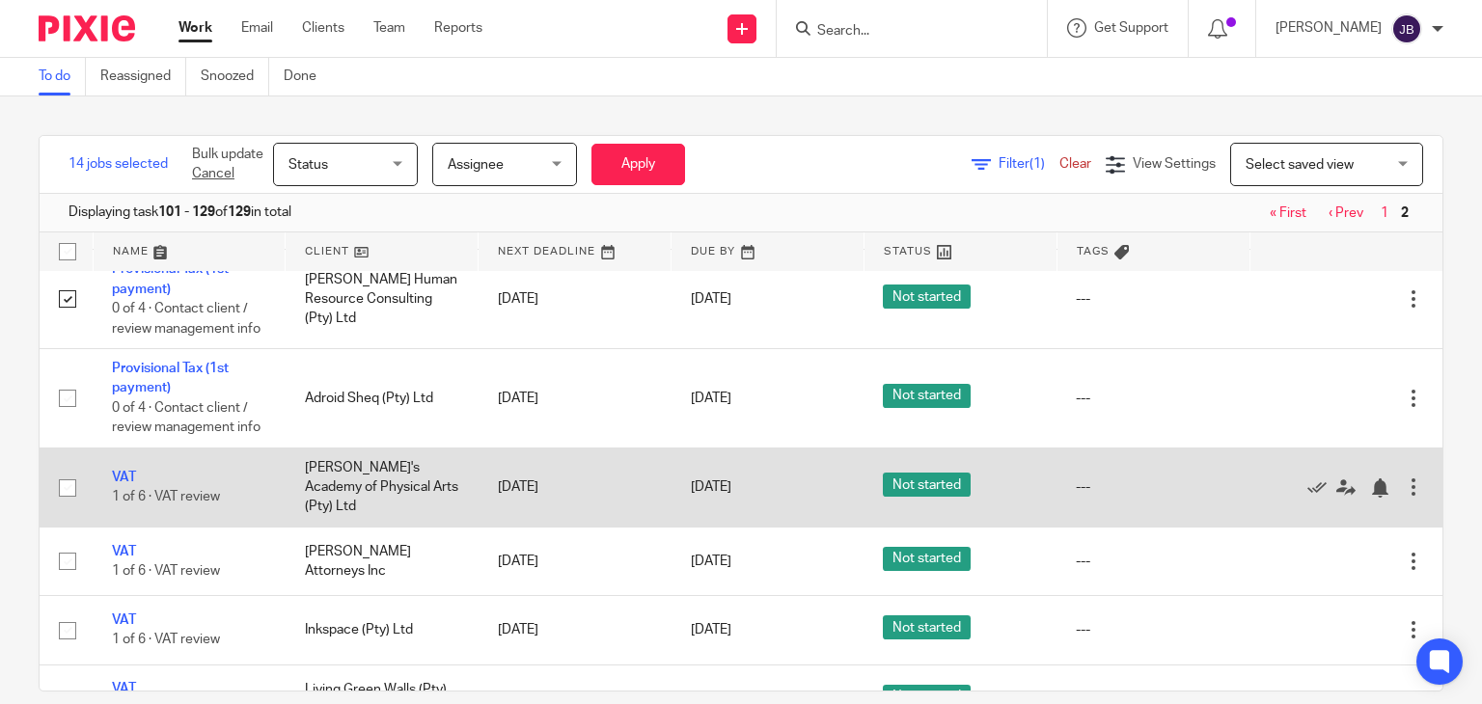
scroll to position [2316, 0]
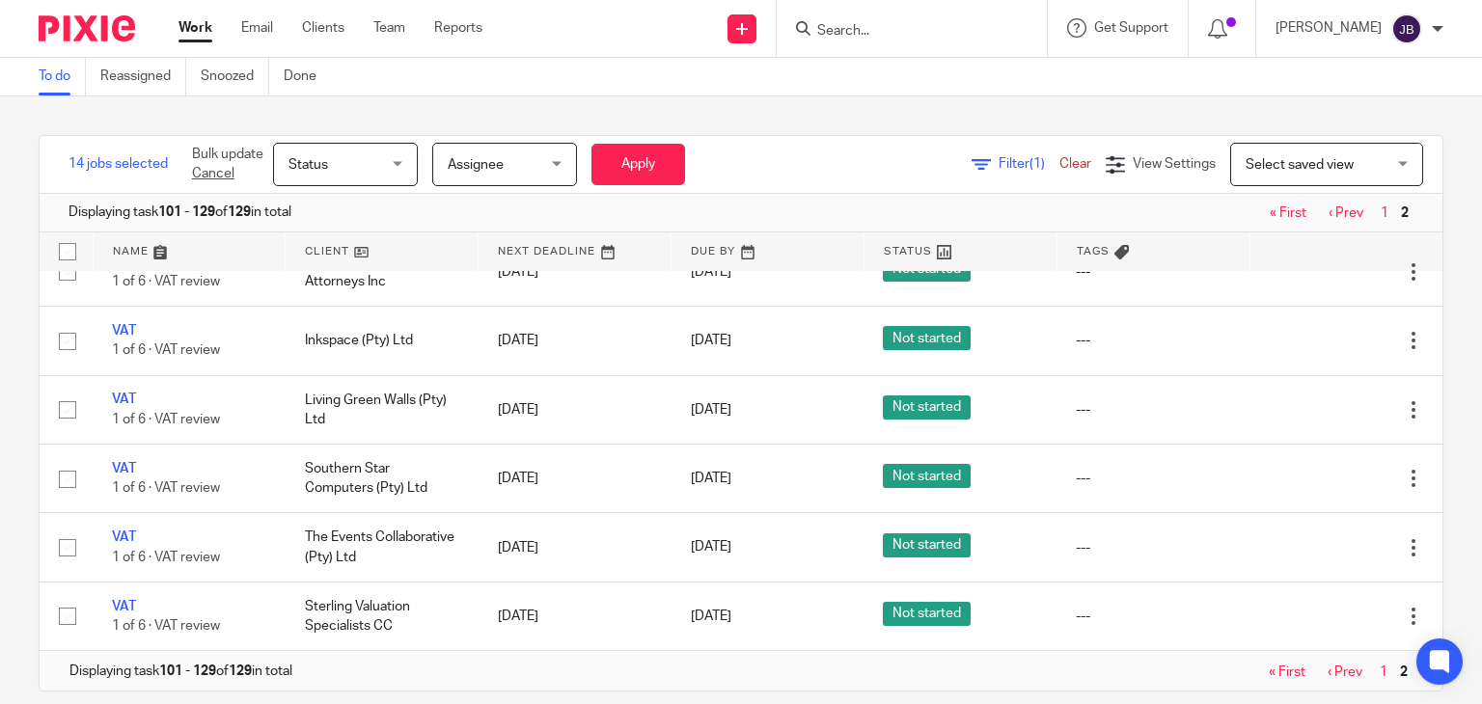
click at [65, 127] on input "checkbox" at bounding box center [67, 109] width 37 height 37
checkbox input "true"
click at [541, 163] on span "Assignee" at bounding box center [499, 164] width 102 height 41
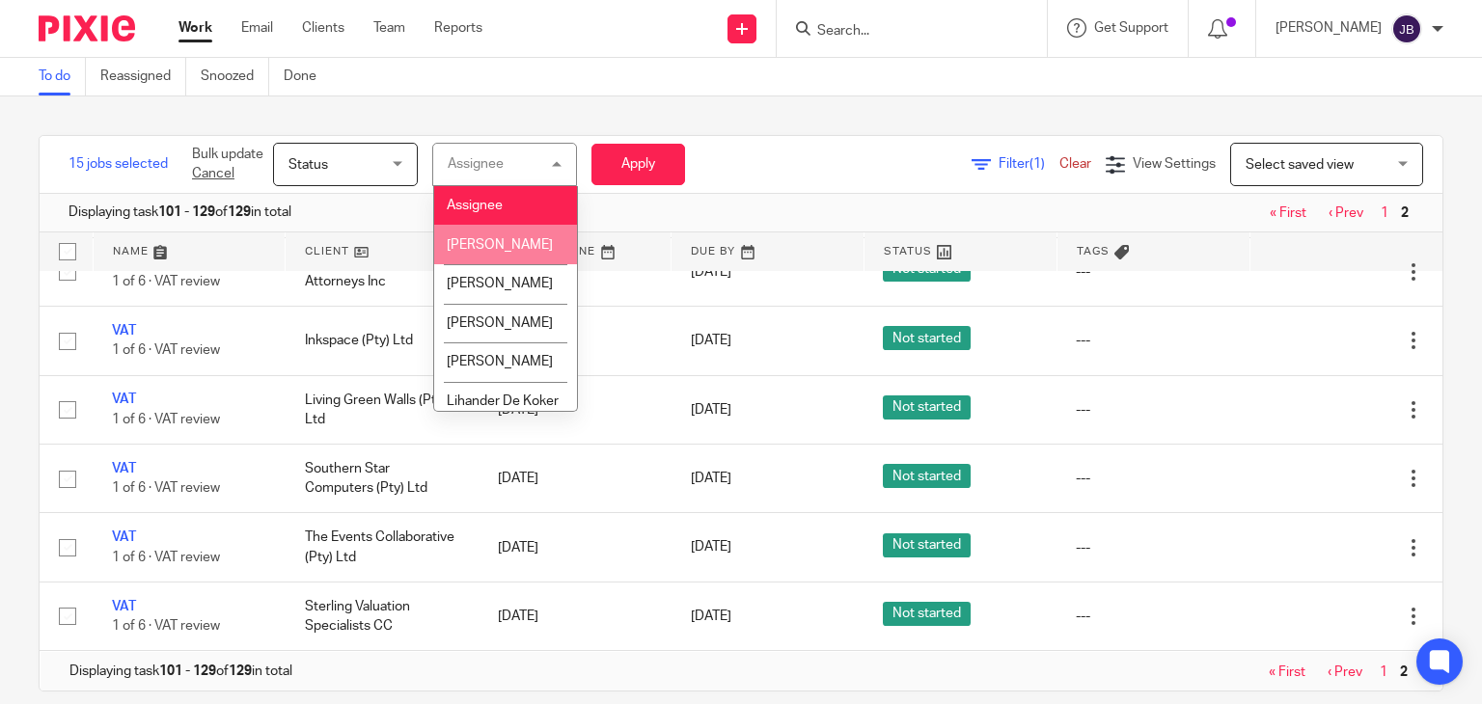
click at [529, 241] on li "Alcid Martin" at bounding box center [505, 245] width 143 height 40
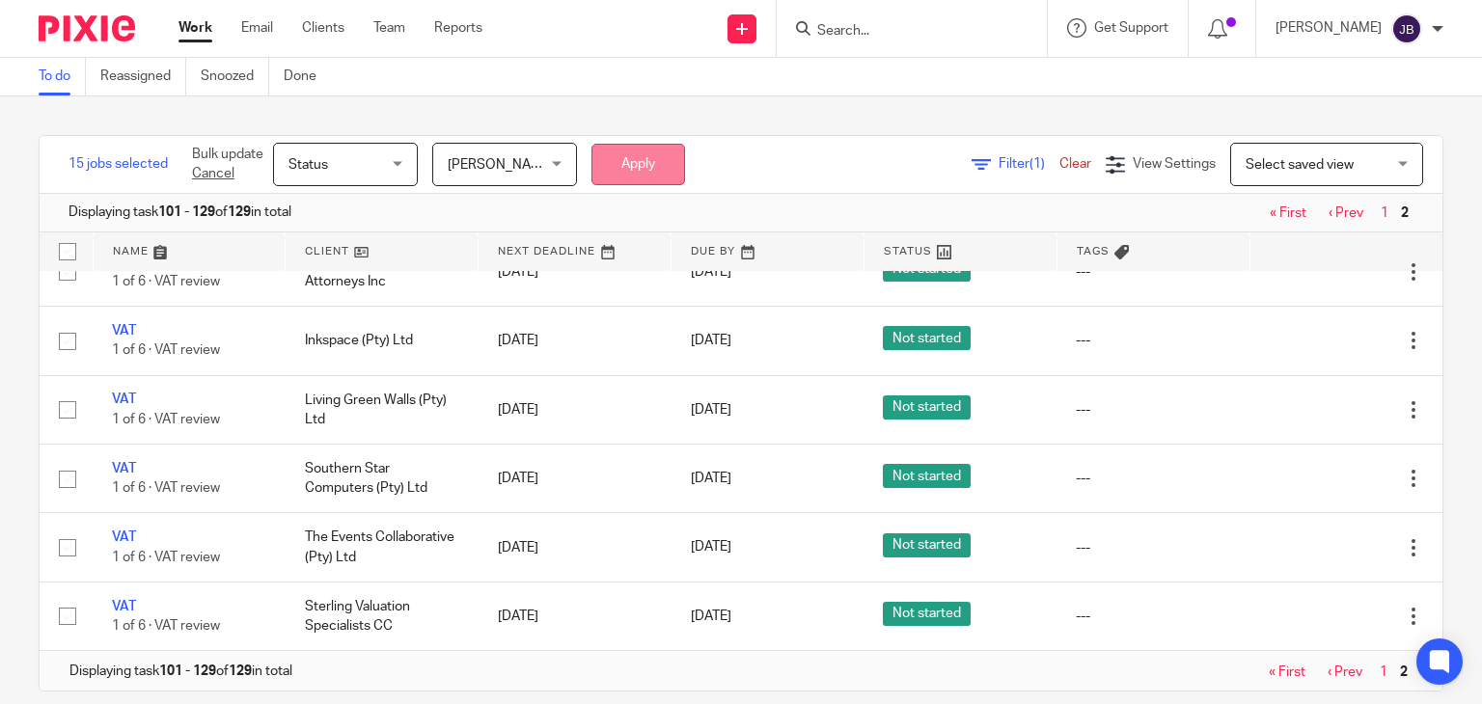
click at [632, 159] on button "Apply" at bounding box center [639, 164] width 94 height 41
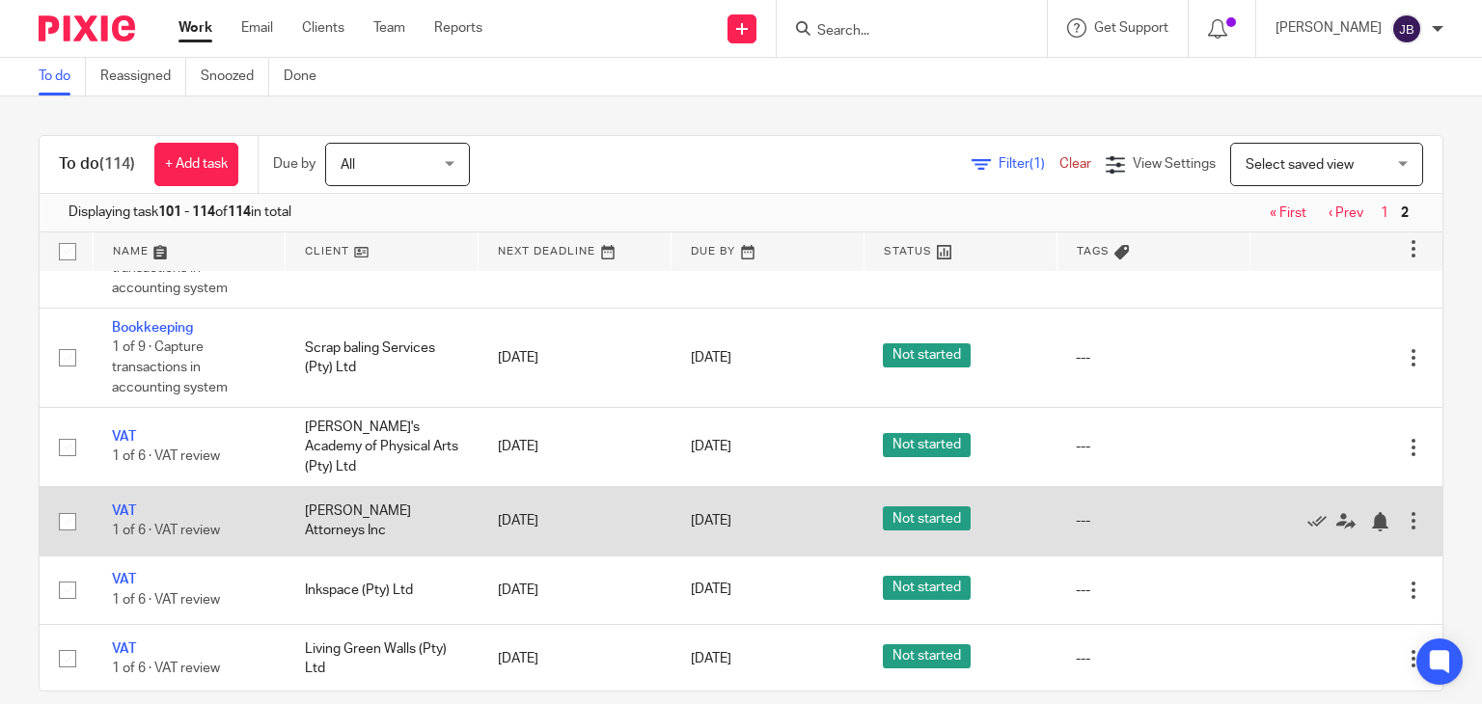
scroll to position [828, 0]
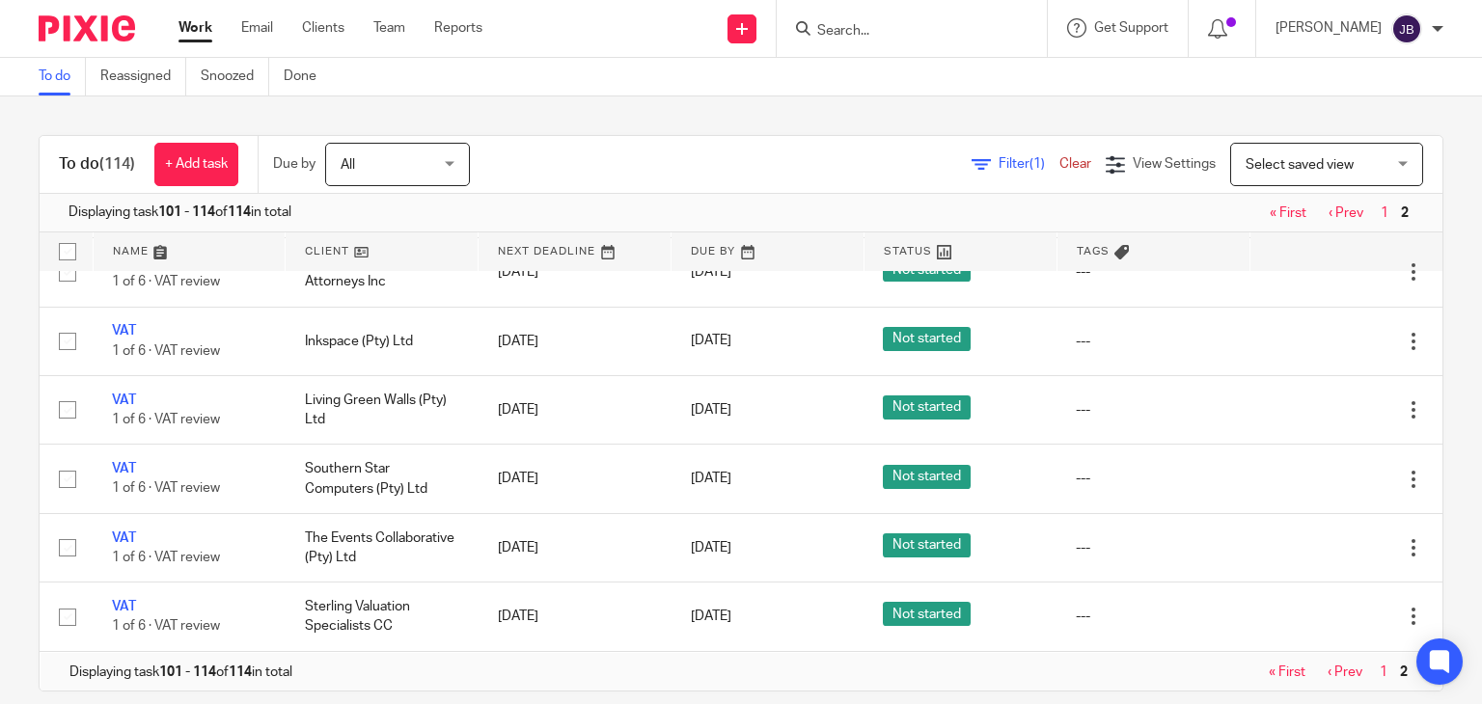
click at [1381, 212] on link "1" at bounding box center [1385, 214] width 8 height 14
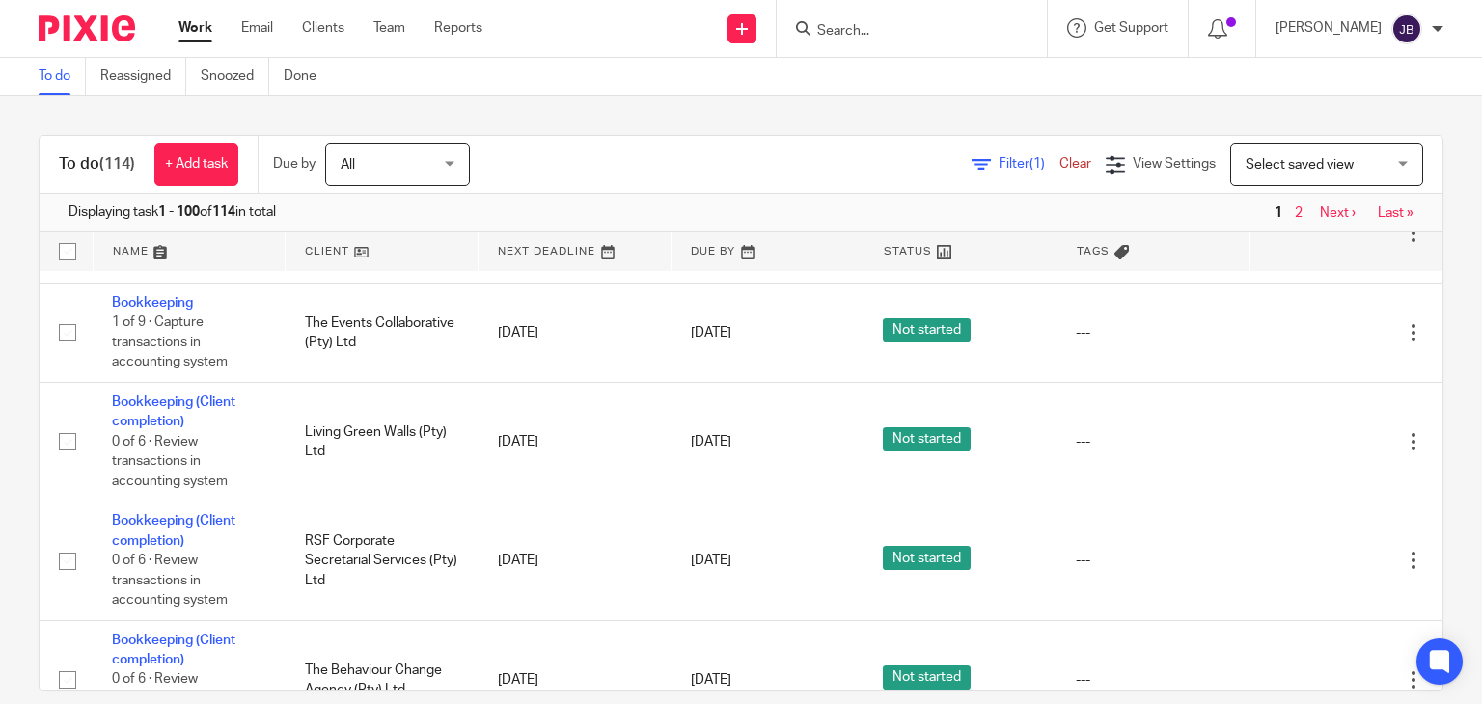
scroll to position [10658, 0]
